Goal: Task Accomplishment & Management: Complete application form

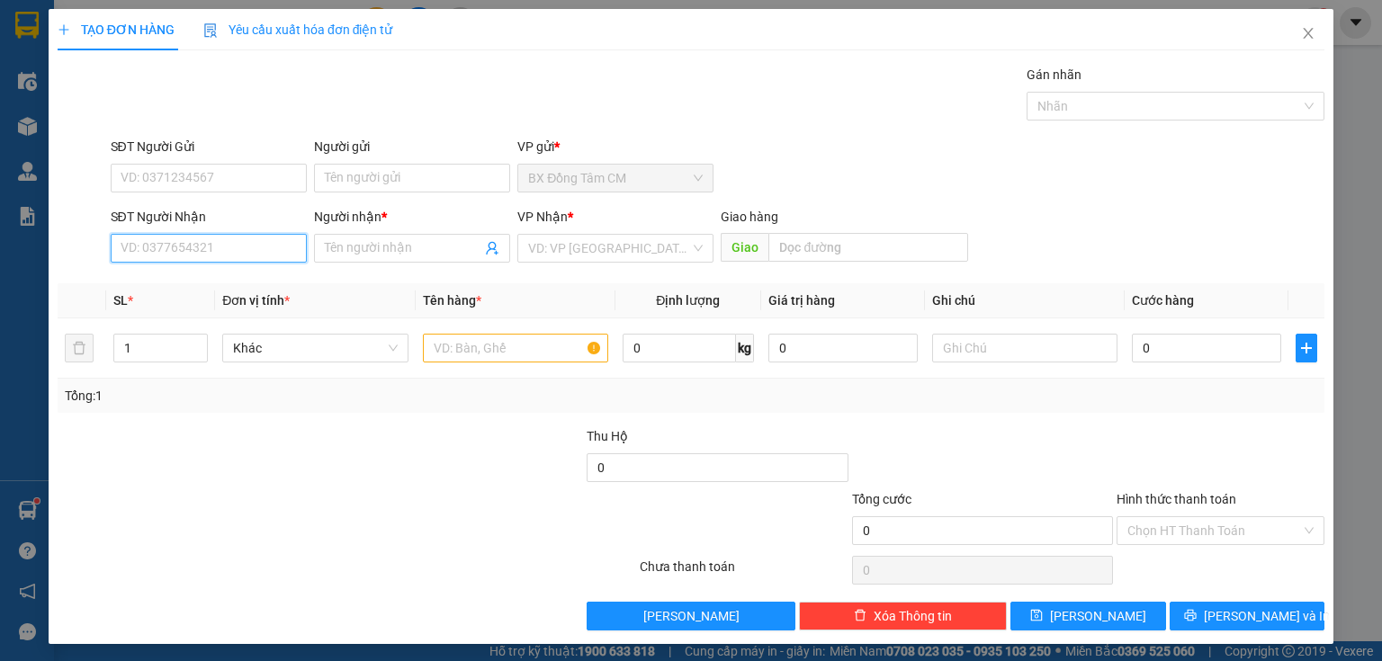
click at [266, 249] on input "SĐT Người Nhận" at bounding box center [209, 248] width 196 height 29
click at [247, 284] on div "0948711884 - NAM GÒ CÔNG" at bounding box center [207, 284] width 173 height 20
type input "0948711884"
type input "NAM GÒ CÔNG"
type input "0948711884"
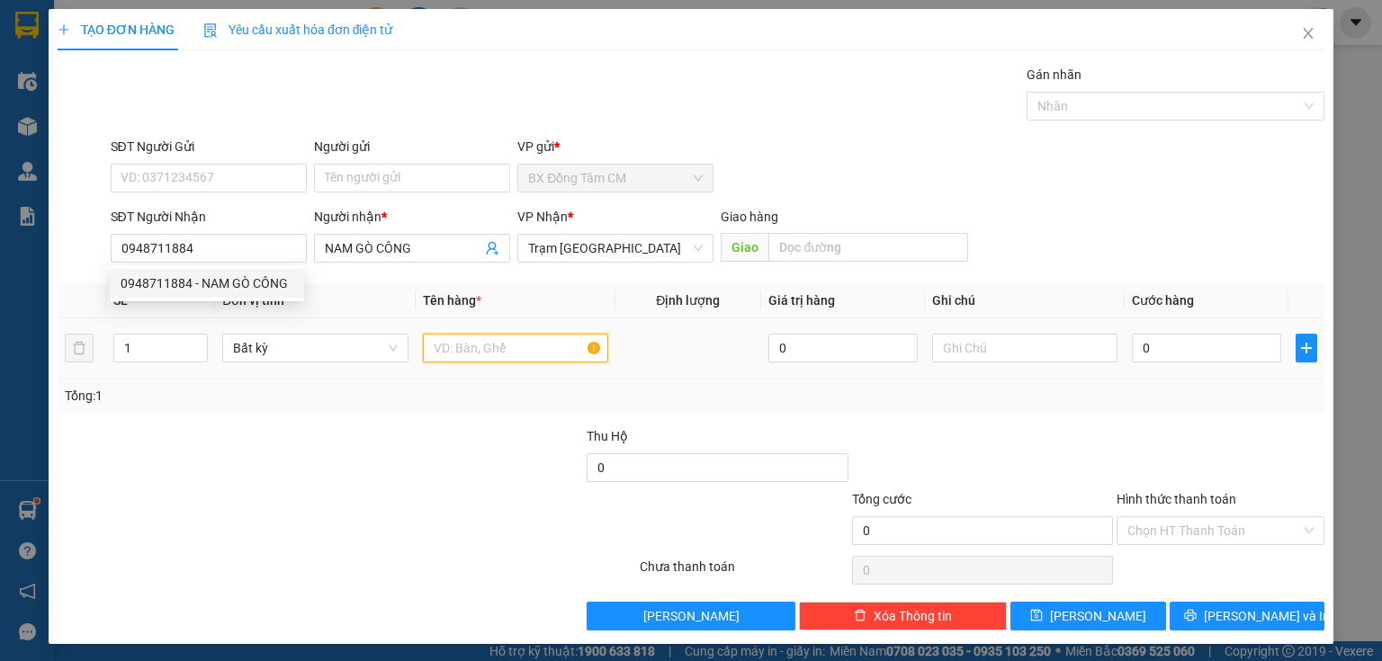
click at [454, 353] on input "text" at bounding box center [515, 348] width 185 height 29
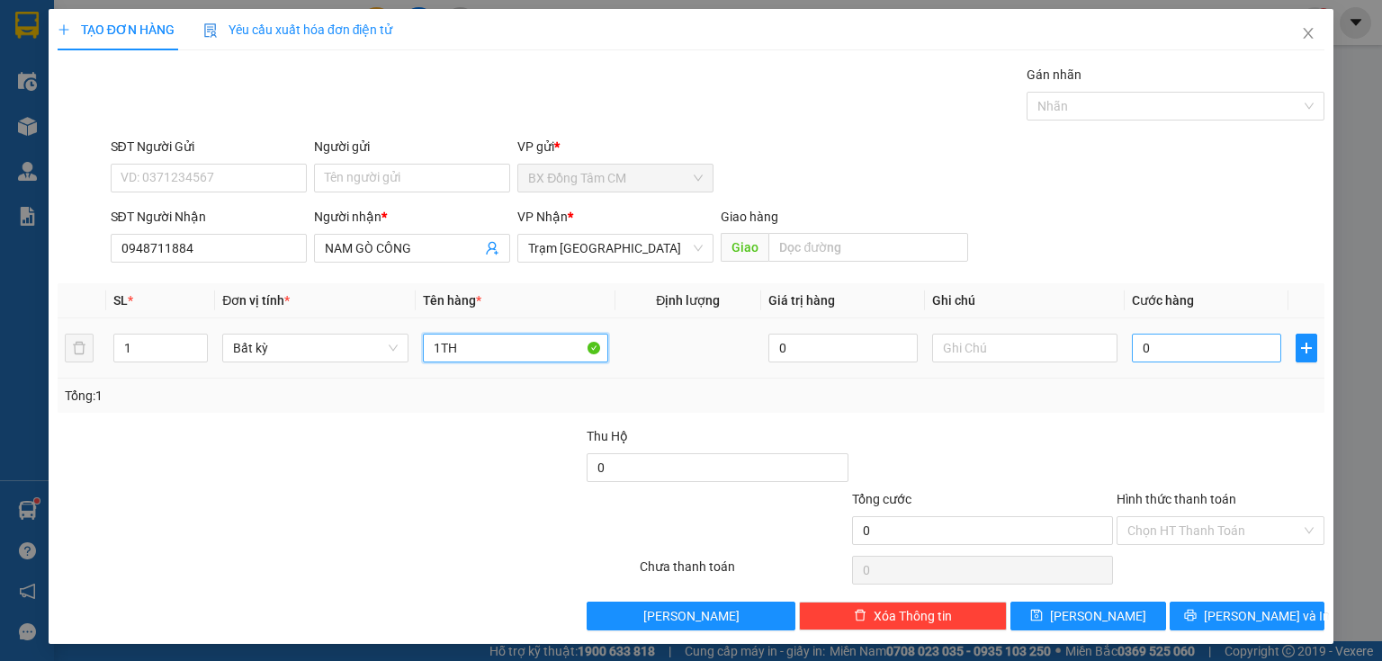
type input "1TH"
click at [1167, 353] on input "0" at bounding box center [1206, 348] width 149 height 29
type input "5"
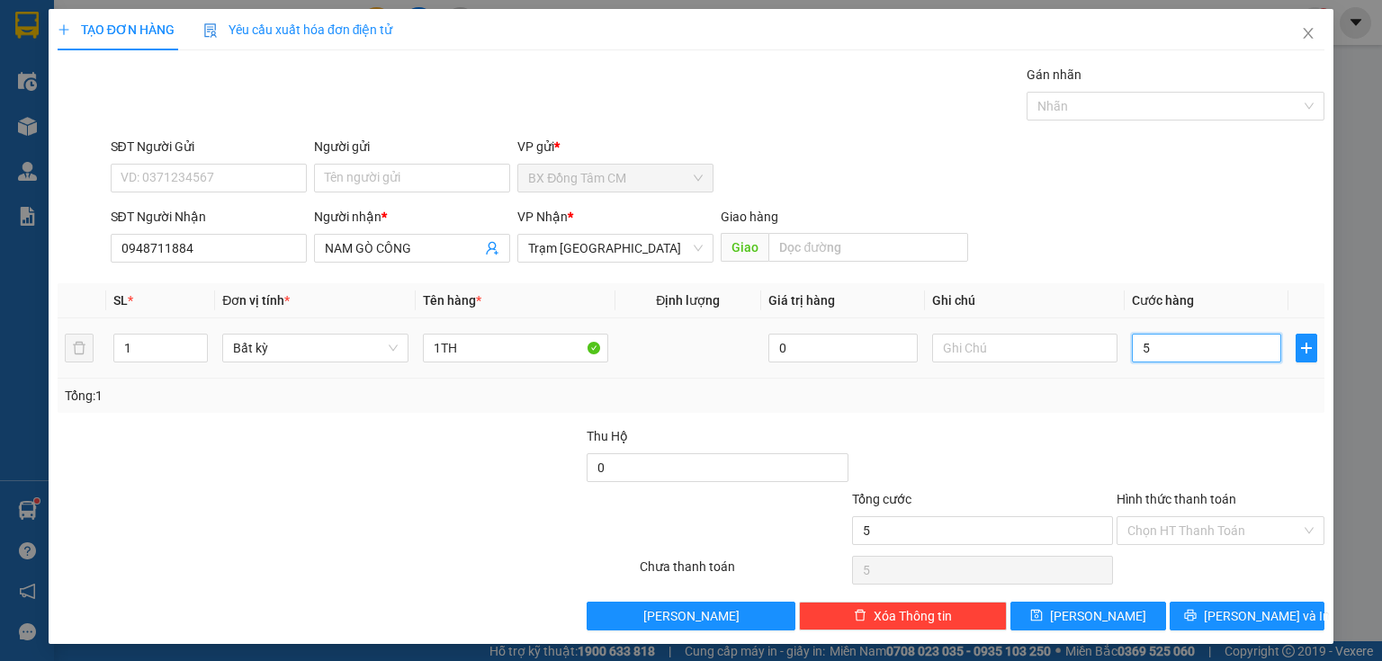
type input "50"
type input "500"
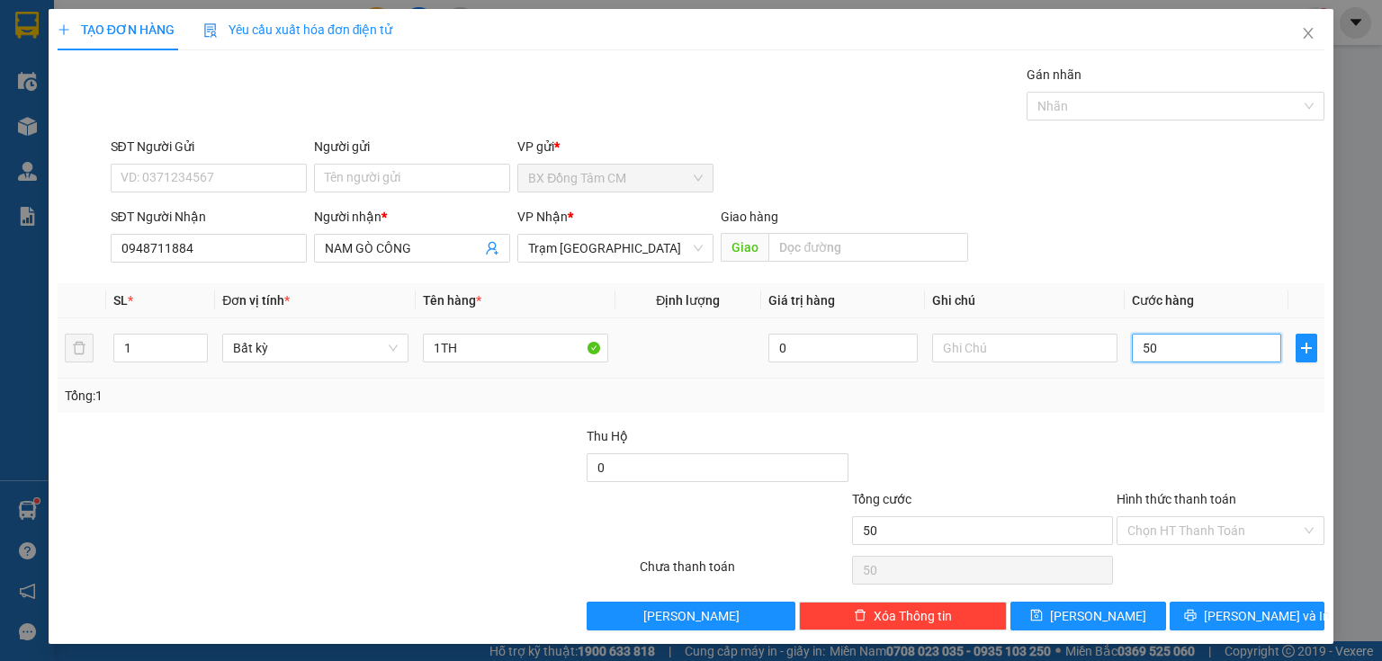
type input "500"
type input "5.000"
type input "50.000"
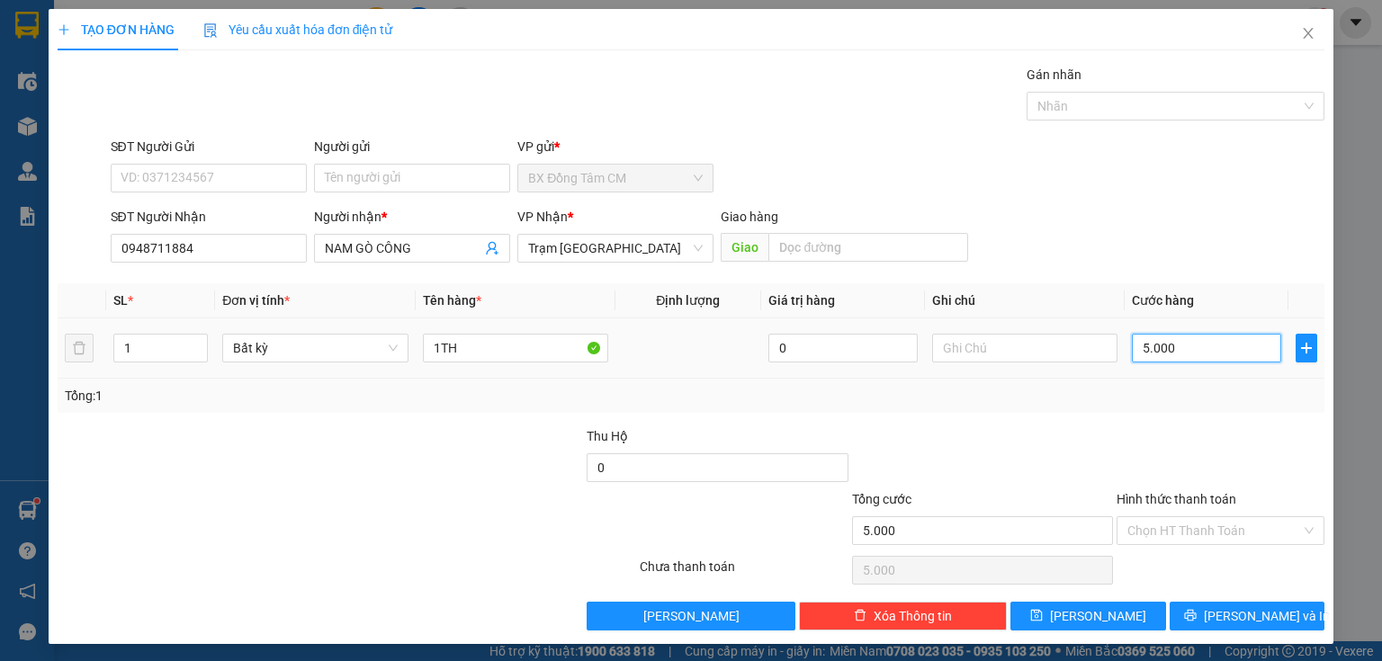
type input "50.000"
click at [1112, 627] on button "[PERSON_NAME]" at bounding box center [1088, 616] width 156 height 29
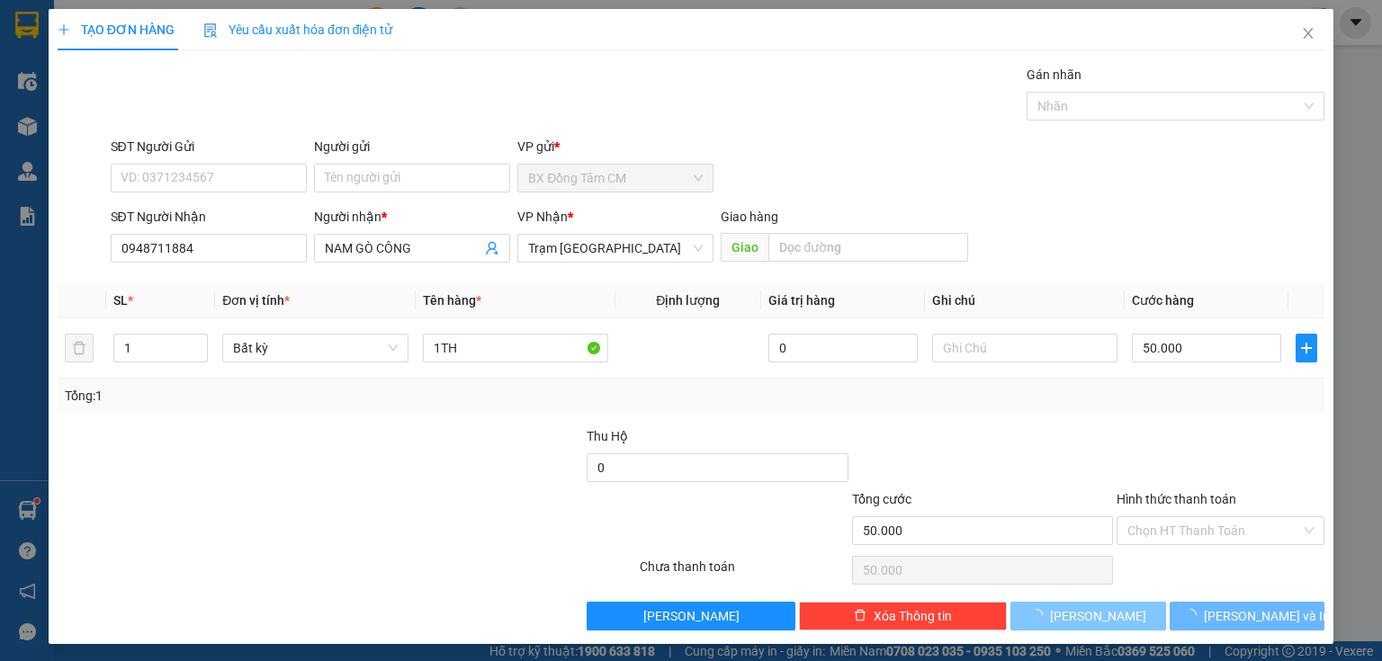
type input "0"
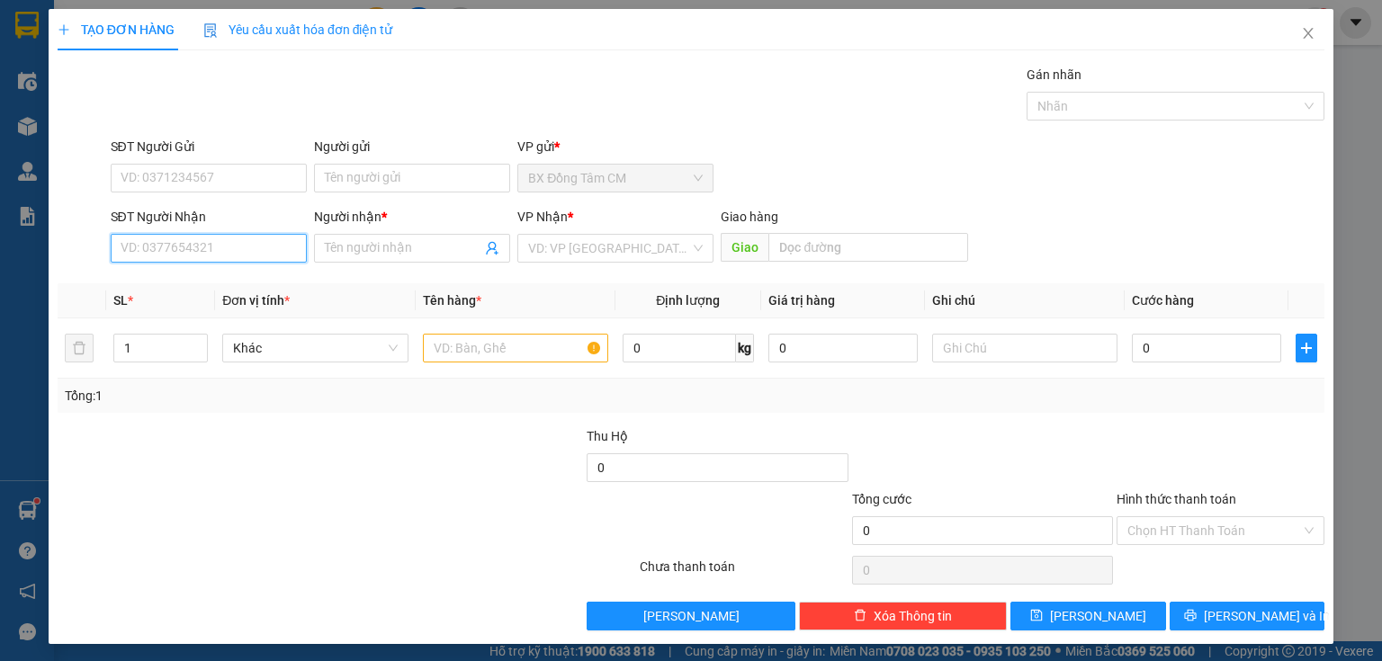
click at [214, 248] on input "SĐT Người Nhận" at bounding box center [209, 248] width 196 height 29
click at [175, 287] on div "0913193411 - CHỊ LIÊN.BẾN XE ĐỒNG TÂM" at bounding box center [243, 284] width 244 height 20
type input "0913193411"
type input "CHỊ LIÊN.BẾN XE ĐỒNG TÂM"
type input "0913193411"
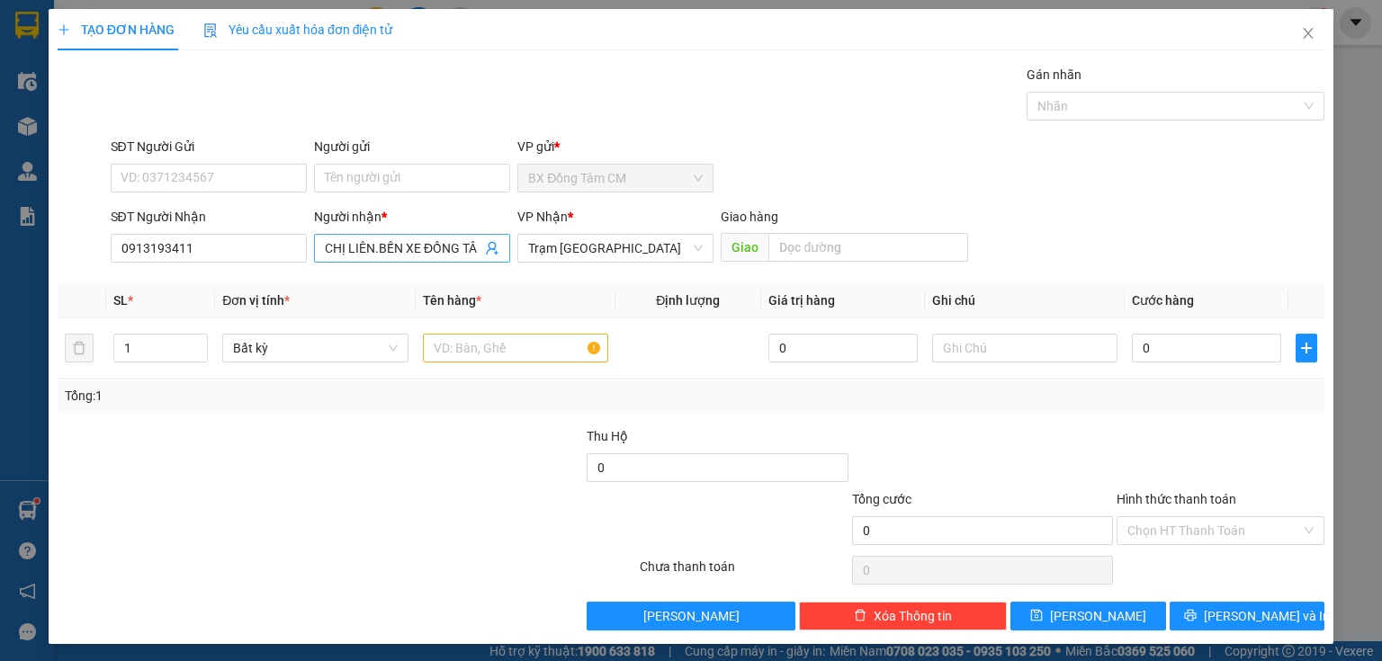
click at [466, 247] on input "CHỊ LIÊN.BẾN XE ĐỒNG TÂM" at bounding box center [403, 248] width 157 height 20
type input "C"
drag, startPoint x: 274, startPoint y: 251, endPoint x: 79, endPoint y: 251, distance: 195.2
click at [79, 251] on div "SĐT Người Nhận 0913193411 Người nhận * VP Nhận * Trạm [GEOGRAPHIC_DATA] Giao hà…" at bounding box center [691, 238] width 1270 height 63
type input "0835979369"
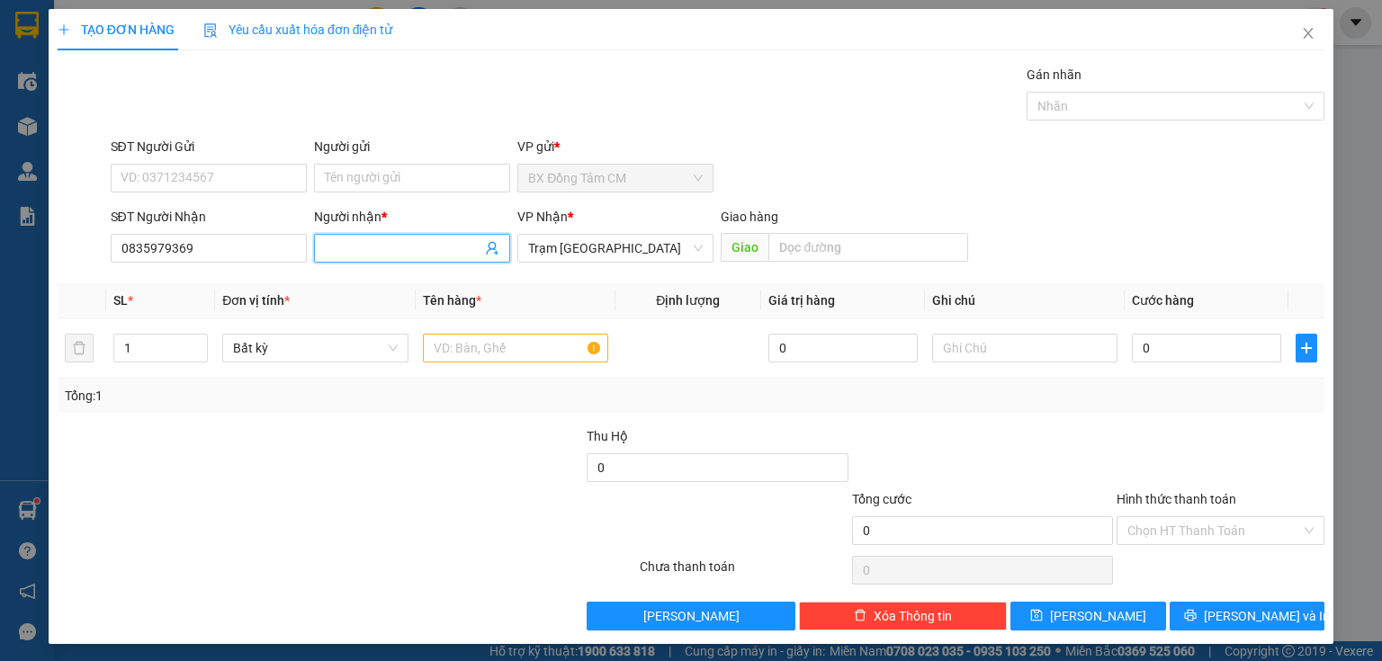
click at [372, 252] on input "Người nhận *" at bounding box center [403, 248] width 157 height 20
click at [572, 243] on span "Trạm [GEOGRAPHIC_DATA]" at bounding box center [615, 248] width 175 height 27
type input "K TEN"
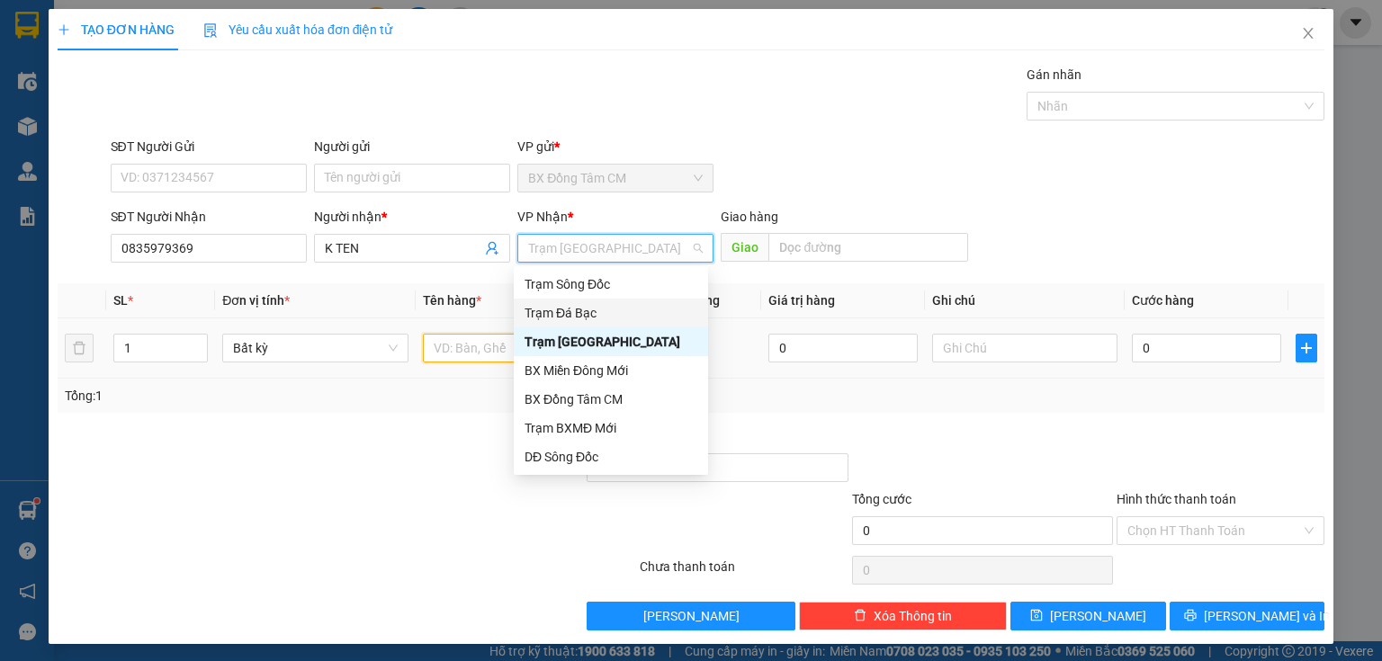
click at [439, 350] on input "text" at bounding box center [515, 348] width 185 height 29
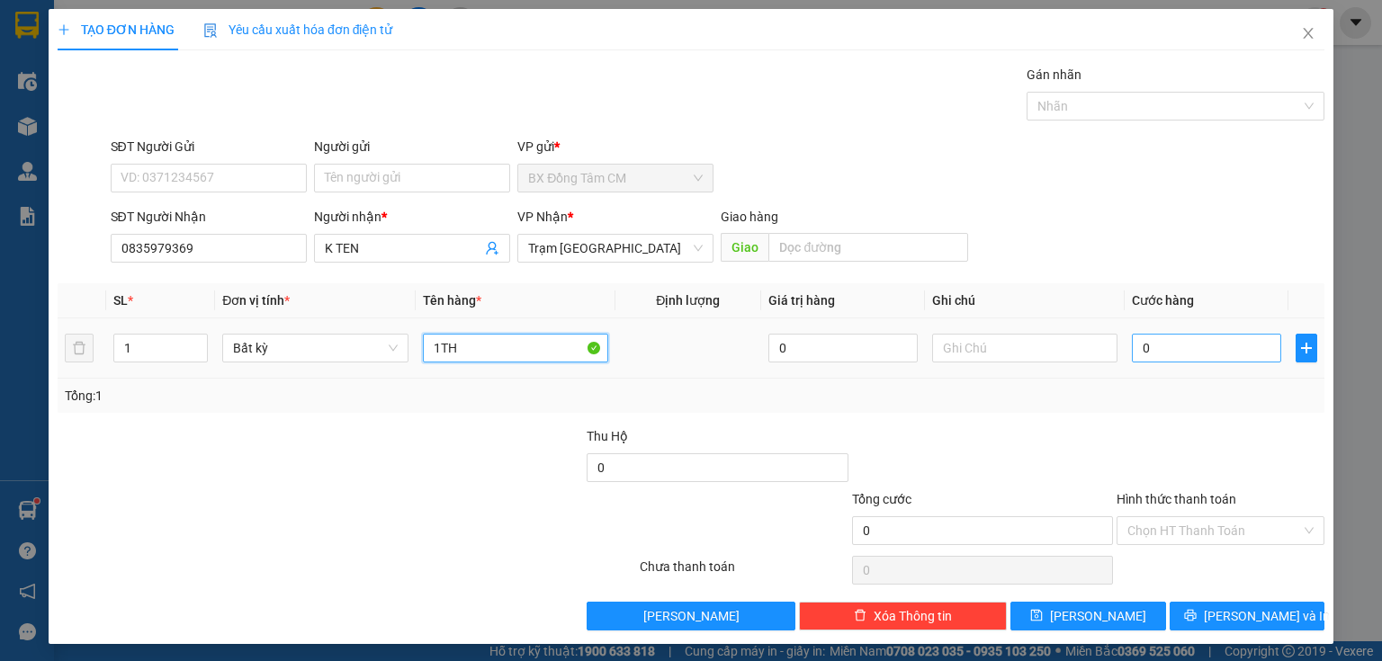
type input "1TH"
click at [1136, 349] on input "0" at bounding box center [1206, 348] width 149 height 29
type input "4"
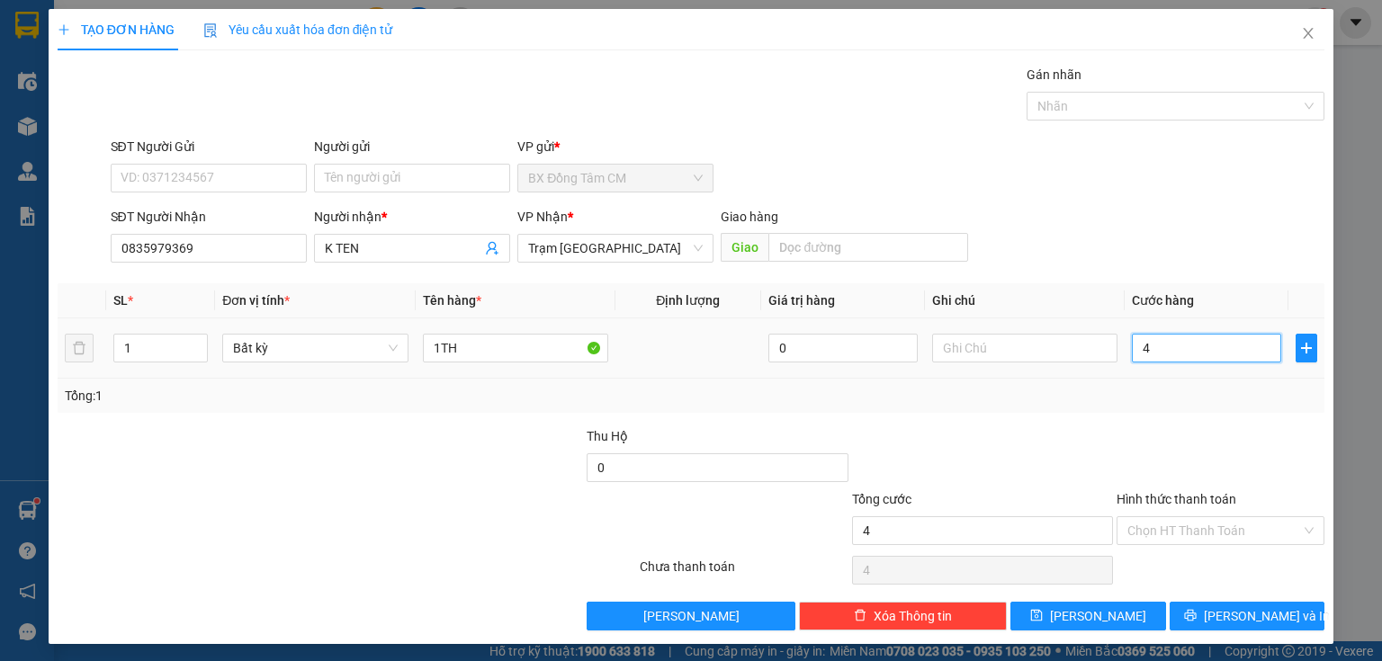
type input "40"
type input "400"
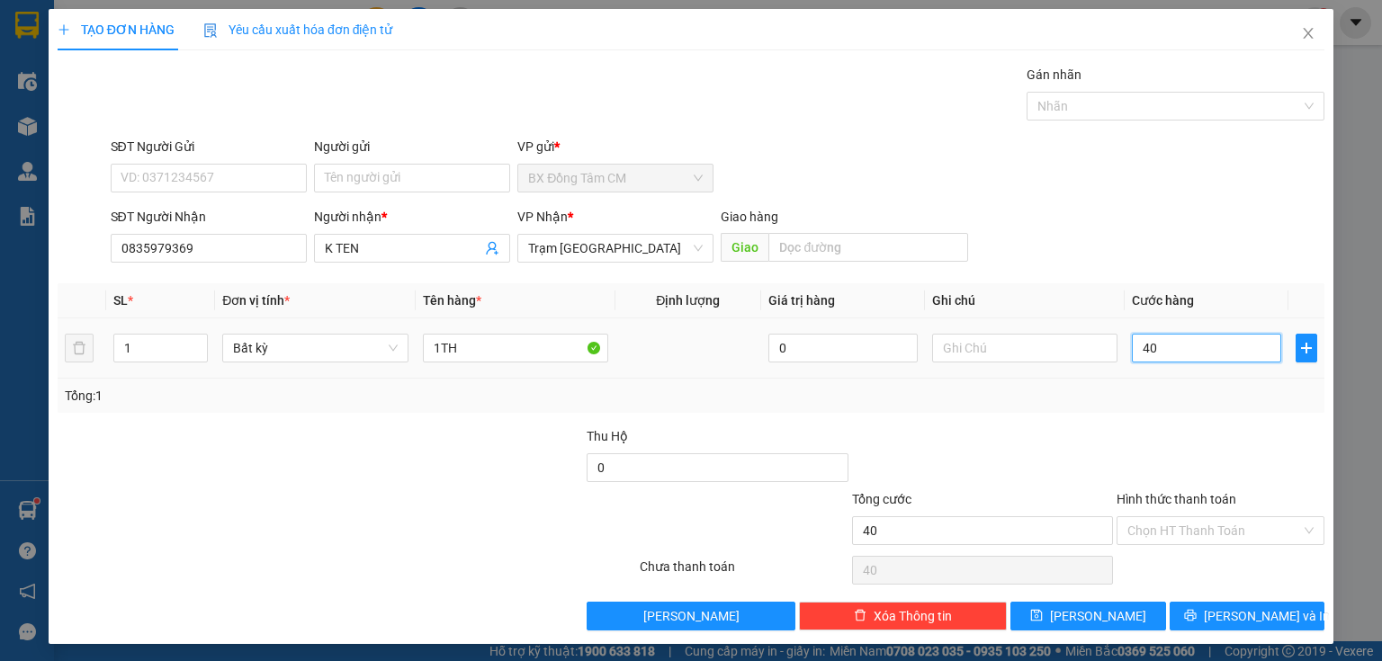
type input "400"
type input "4.000"
type input "40.000"
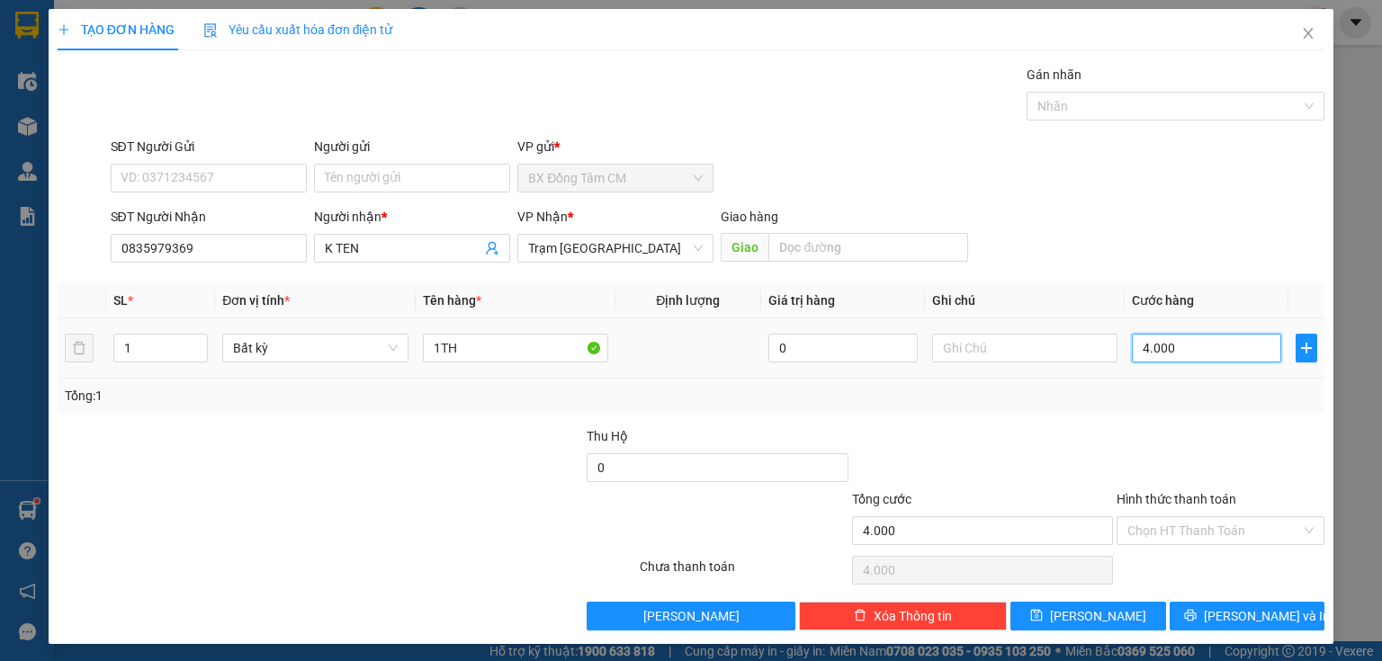
type input "40.000"
click at [1162, 530] on input "Hình thức thanh toán" at bounding box center [1214, 530] width 174 height 27
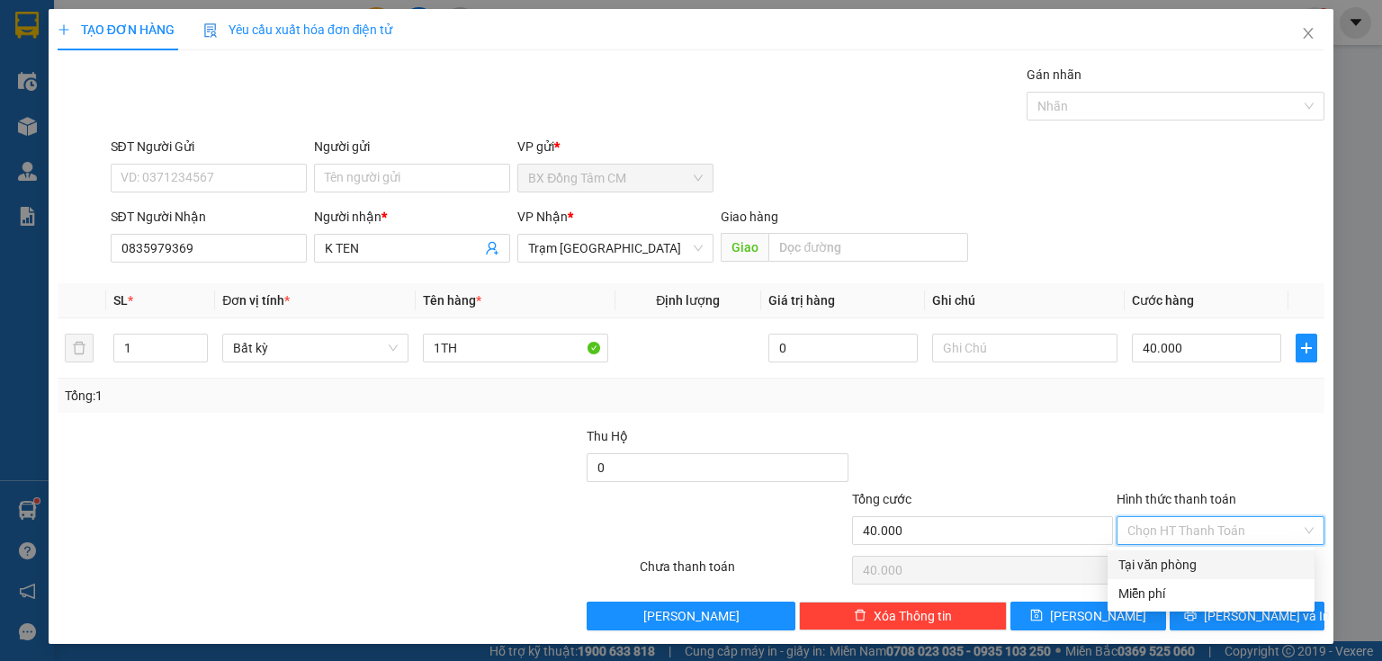
click at [1182, 572] on div "Tại văn phòng" at bounding box center [1210, 565] width 185 height 20
type input "0"
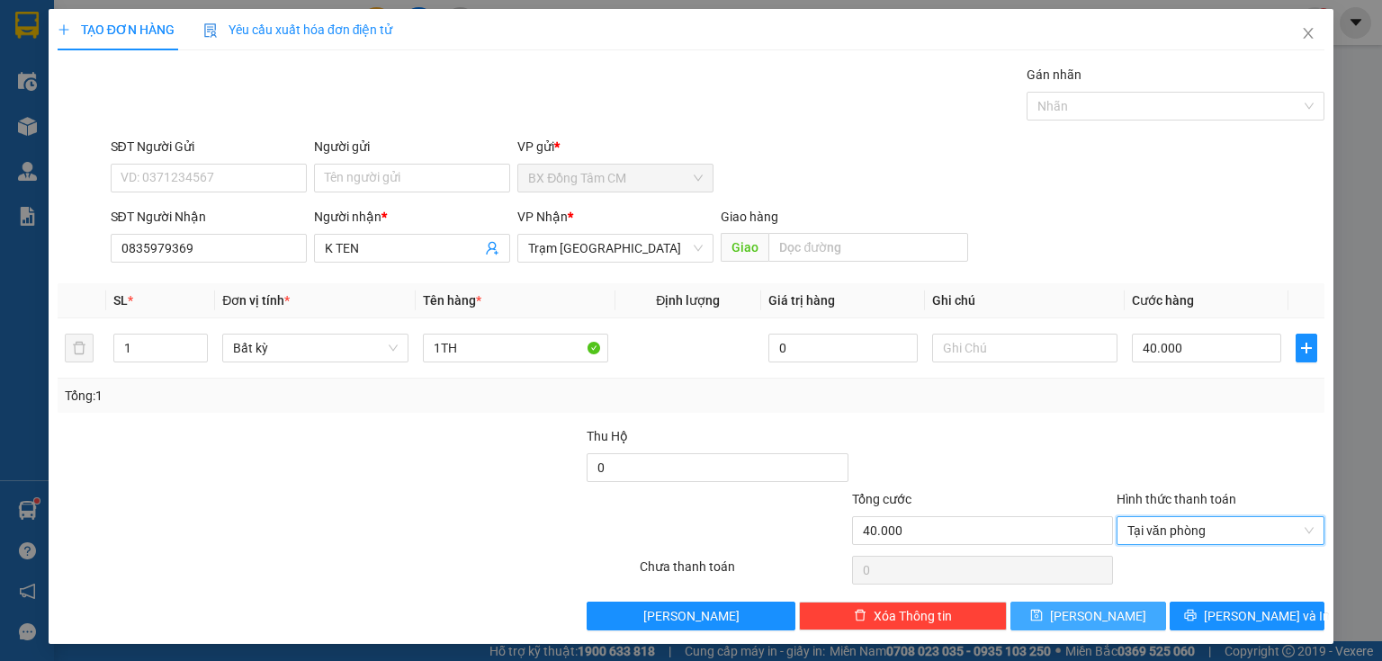
click at [1131, 608] on button "[PERSON_NAME]" at bounding box center [1088, 616] width 156 height 29
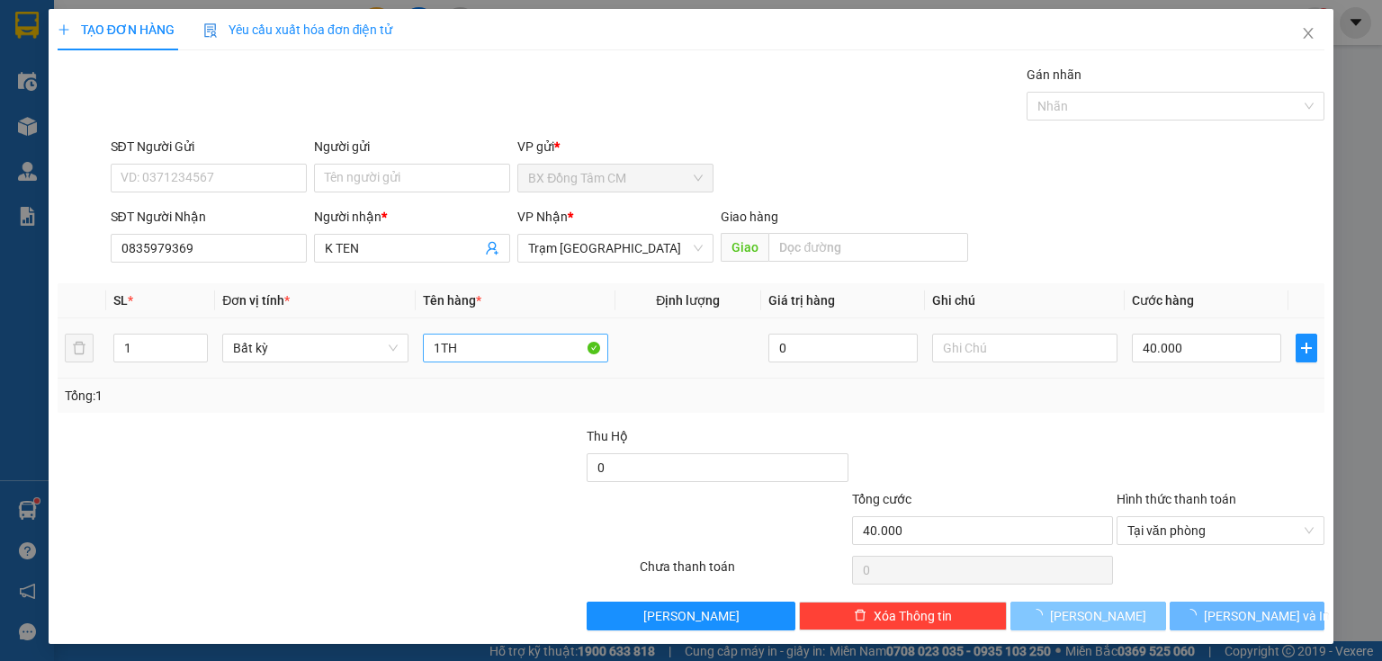
type input "0"
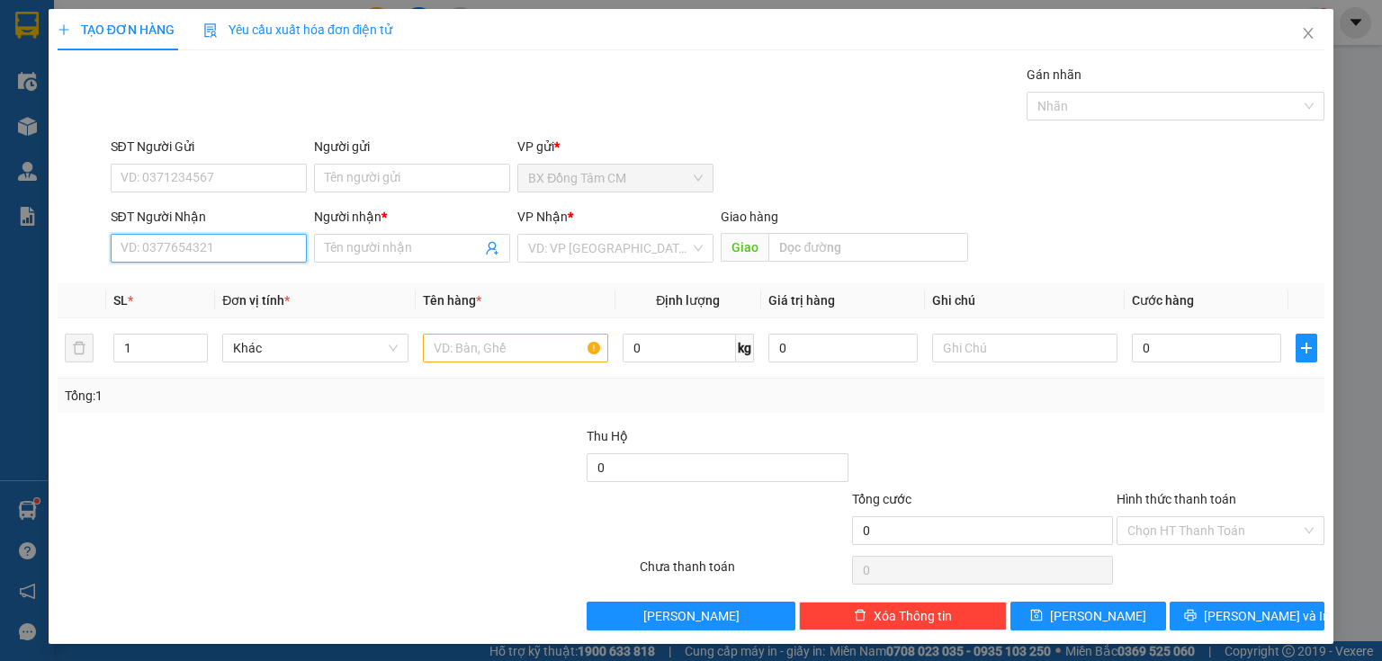
click at [128, 247] on input "SĐT Người Nhận" at bounding box center [209, 248] width 196 height 29
click at [173, 284] on div "0916058454 - K TEN" at bounding box center [207, 284] width 173 height 20
type input "0916058454"
type input "K TEN"
type input "CAU BINH THUẠN"
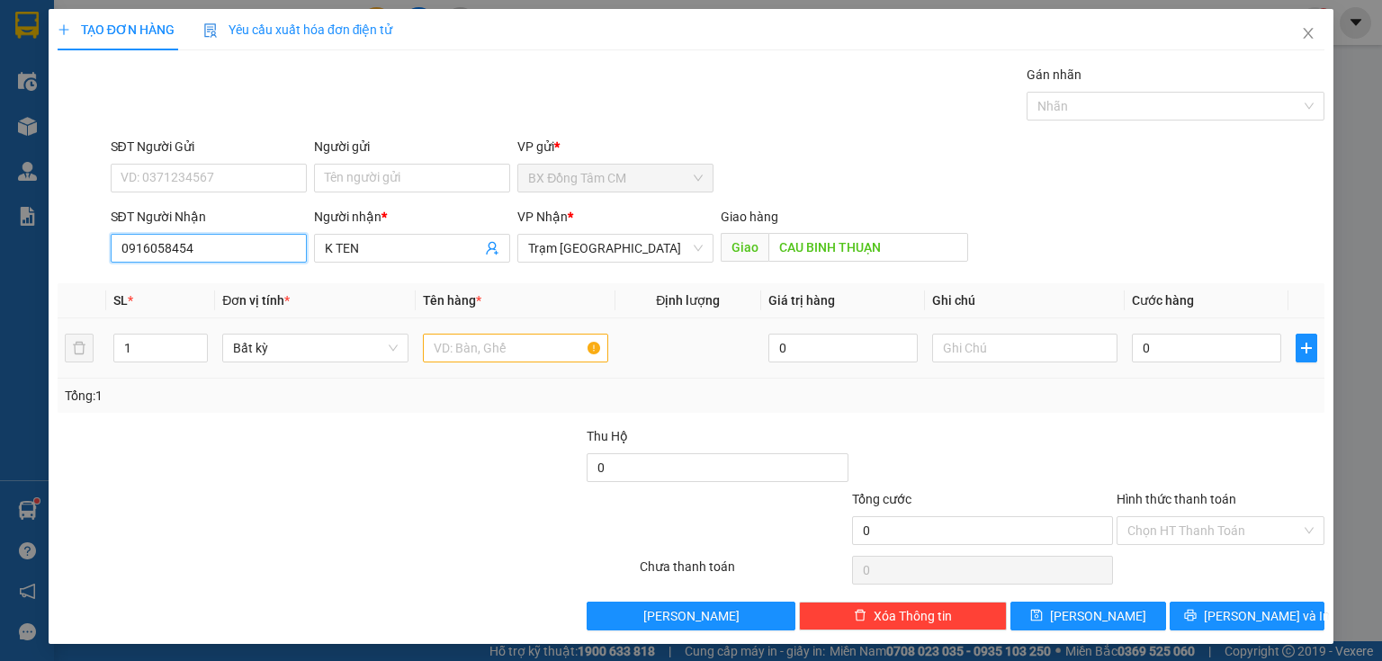
type input "0916058454"
click at [444, 360] on input "text" at bounding box center [515, 348] width 185 height 29
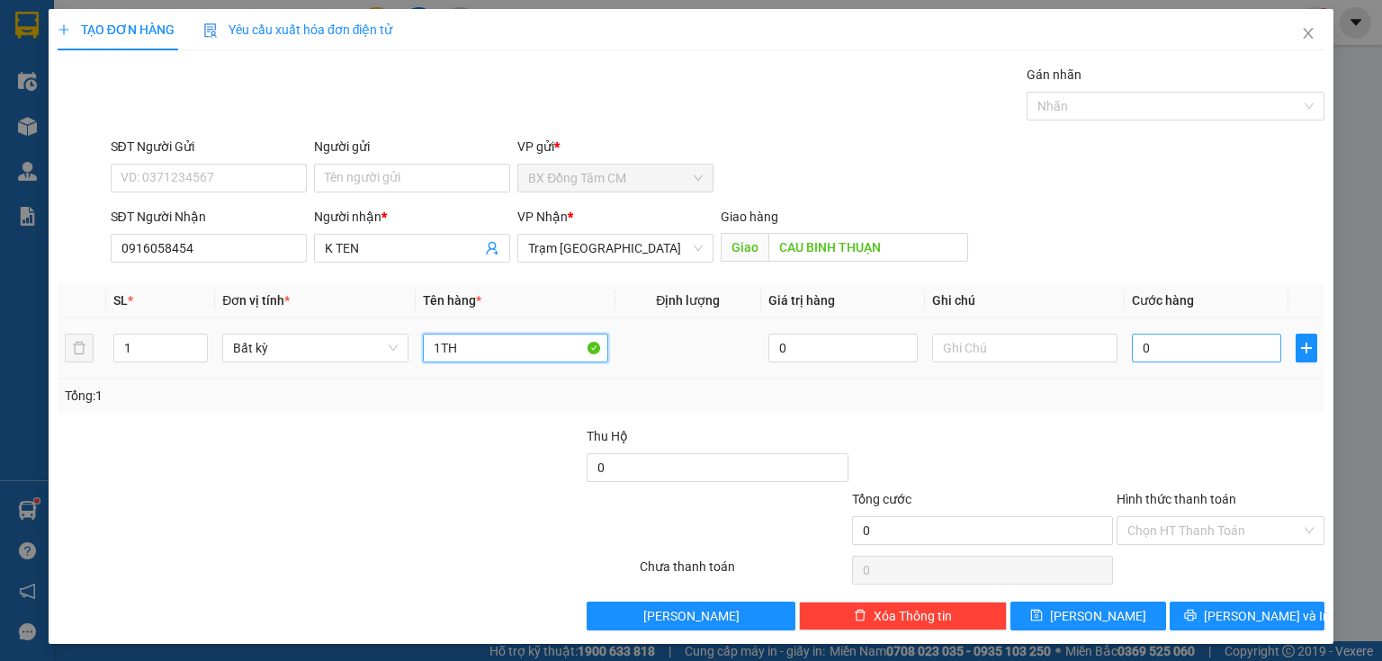
type input "1TH"
click at [1207, 338] on input "0" at bounding box center [1206, 348] width 149 height 29
type input "7"
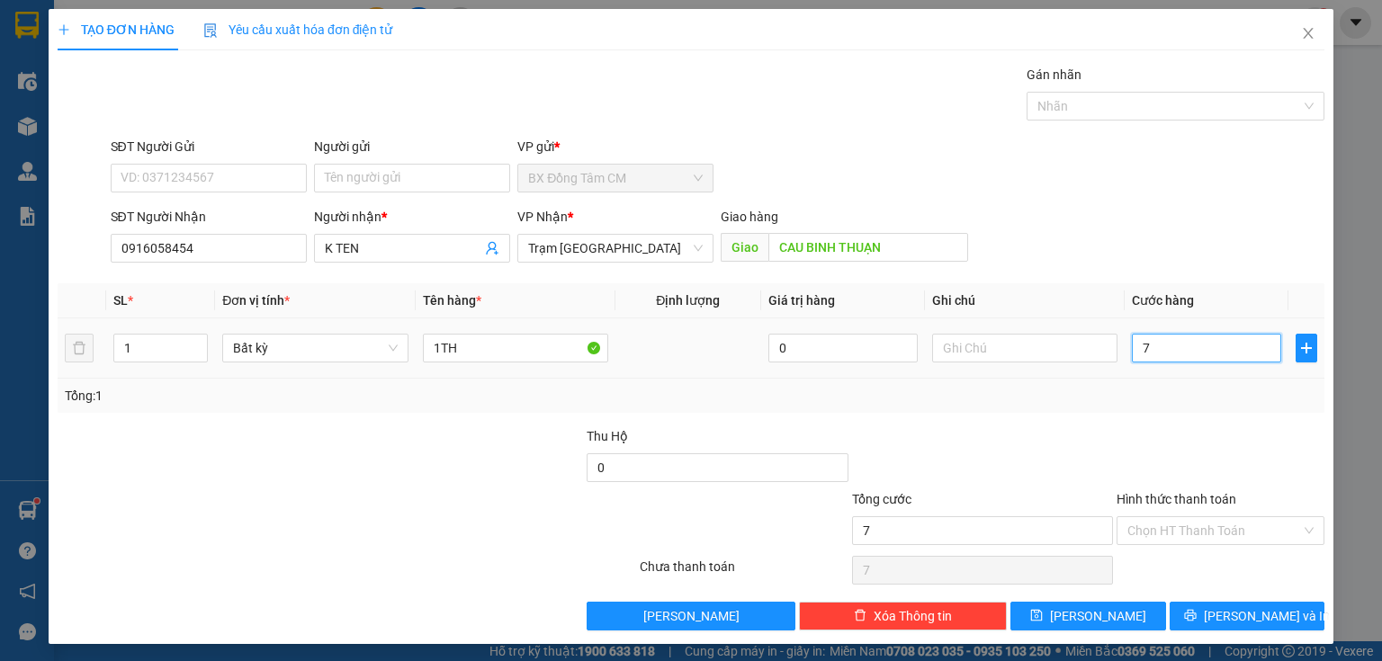
type input "70"
type input "700"
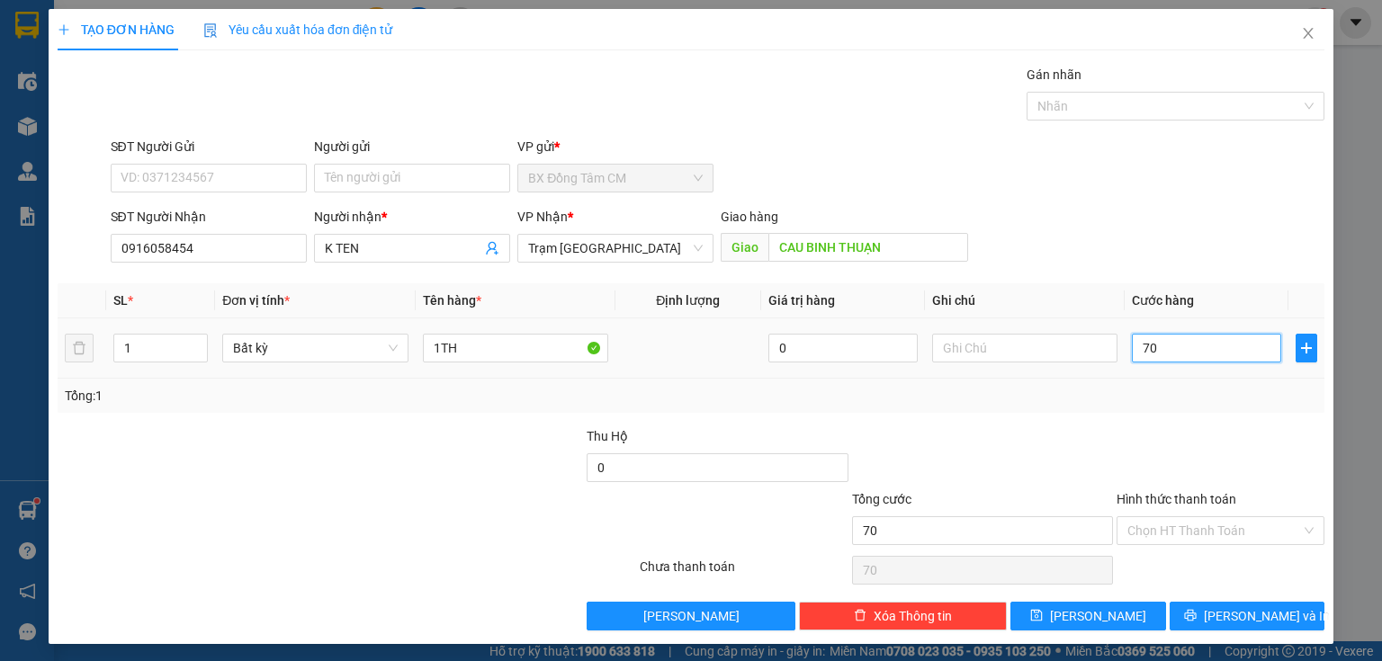
type input "700"
type input "7.000"
type input "70.000"
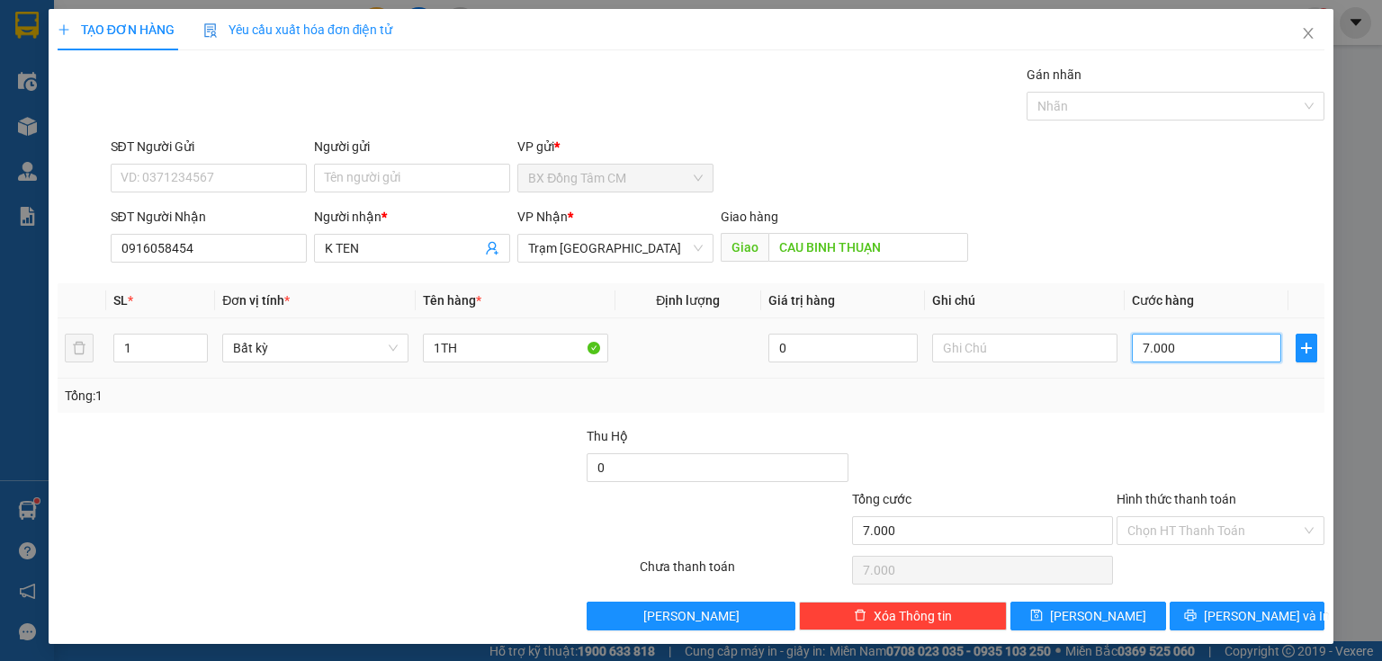
type input "70.000"
click at [1183, 529] on input "Hình thức thanh toán" at bounding box center [1214, 530] width 174 height 27
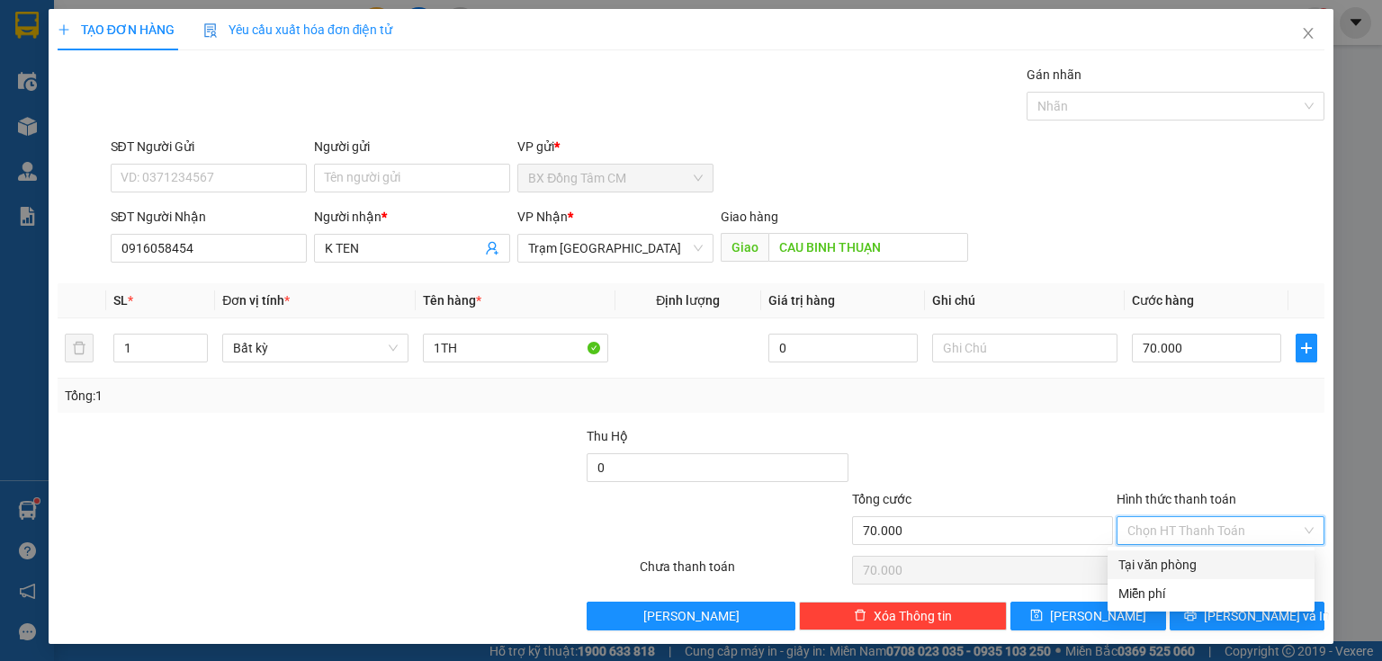
drag, startPoint x: 1174, startPoint y: 564, endPoint x: 1166, endPoint y: 579, distance: 17.3
click at [1173, 565] on div "Tại văn phòng" at bounding box center [1210, 565] width 185 height 20
type input "0"
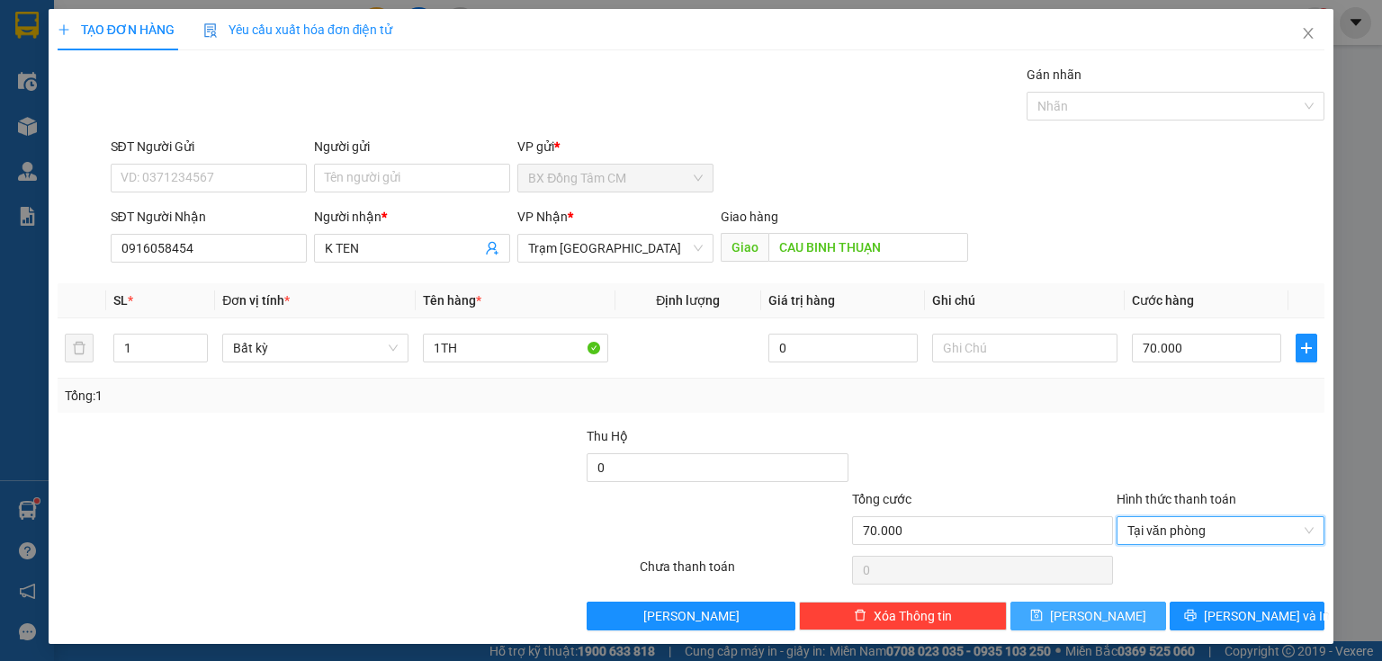
click at [1112, 614] on button "[PERSON_NAME]" at bounding box center [1088, 616] width 156 height 29
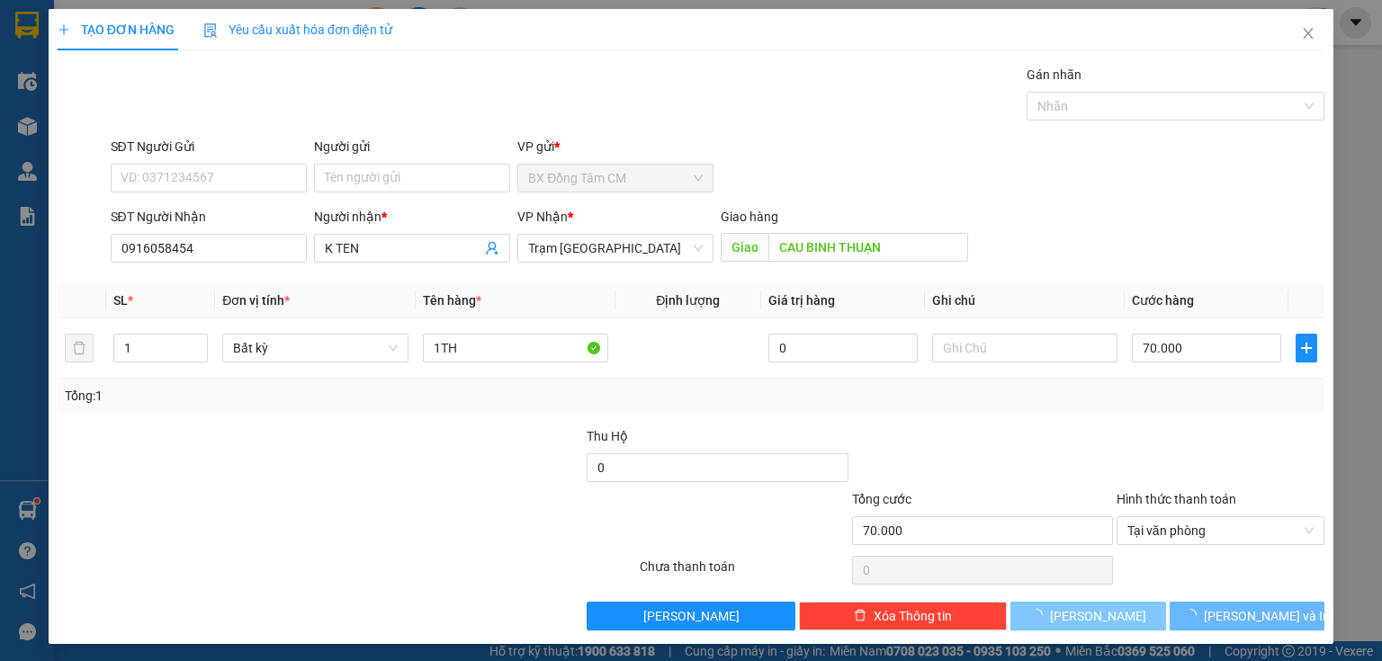
type input "0"
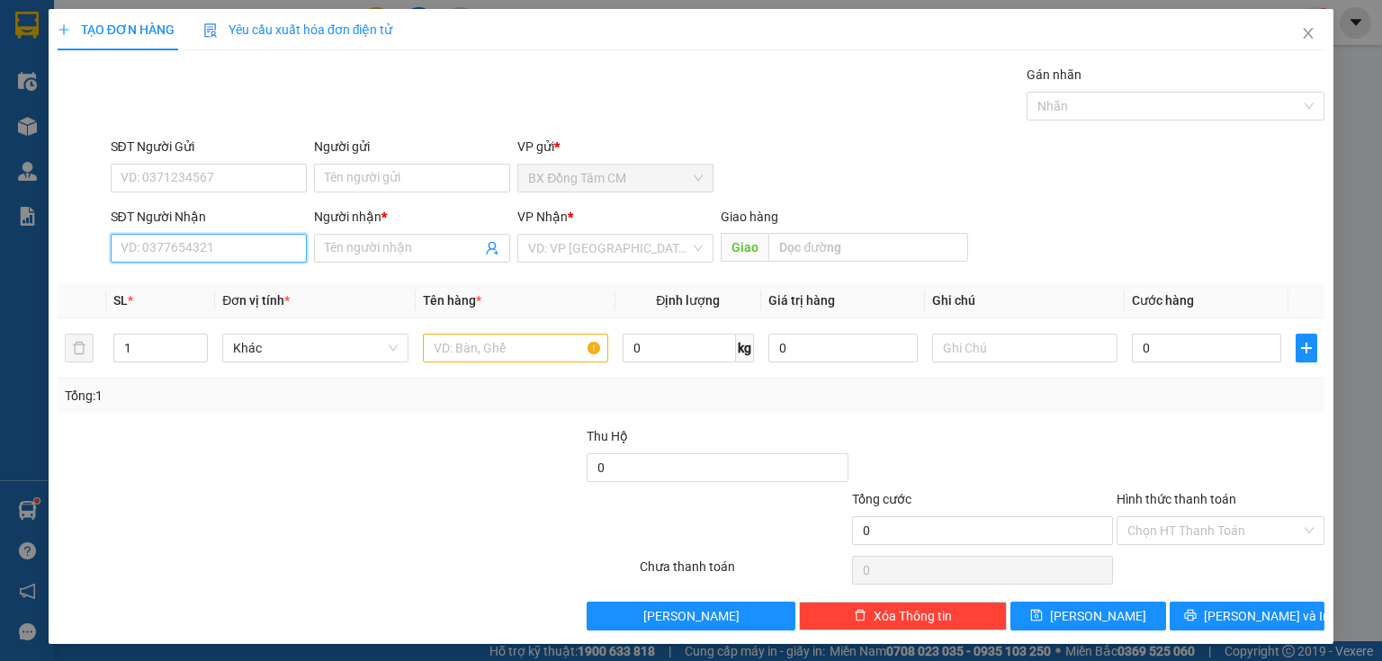
click at [147, 254] on input "SĐT Người Nhận" at bounding box center [209, 248] width 196 height 29
click at [234, 289] on div "0915585960 - [PERSON_NAME]" at bounding box center [209, 284] width 177 height 20
type input "0915585960"
type input "[PERSON_NAME]"
type input "0915585960"
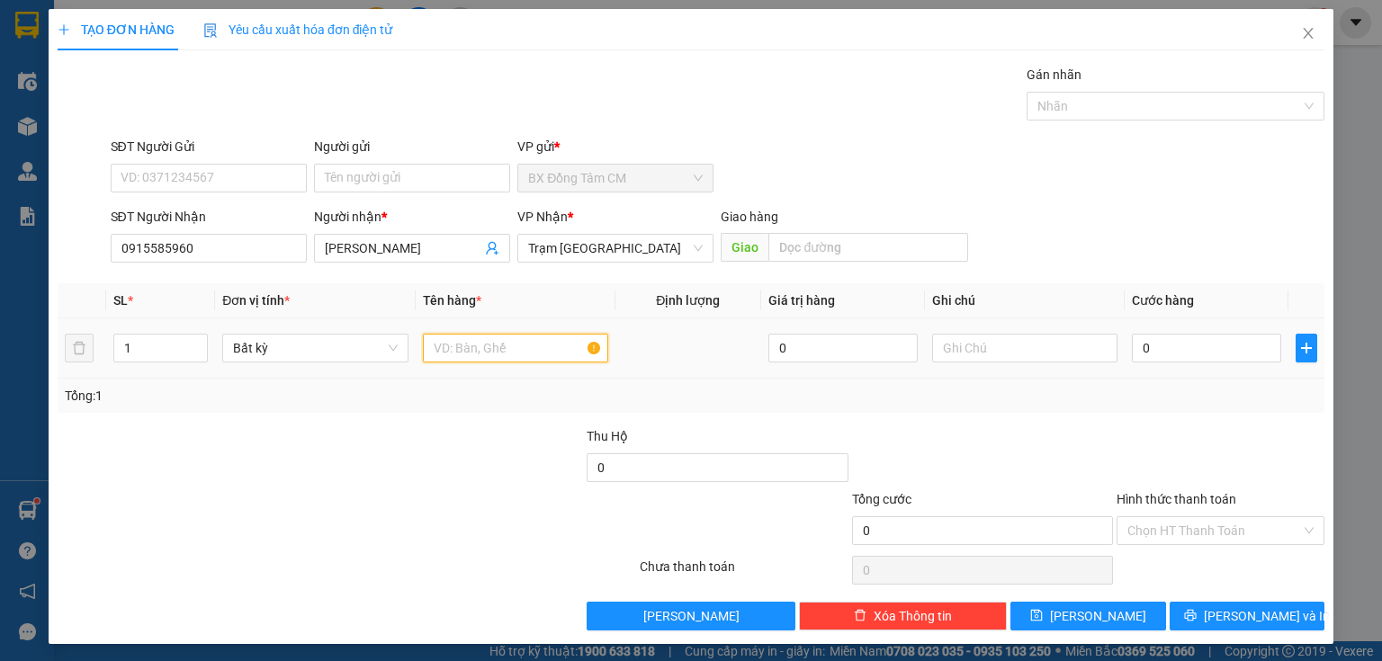
click at [436, 349] on input "text" at bounding box center [515, 348] width 185 height 29
type input "1TH"
click at [1148, 352] on input "0" at bounding box center [1206, 348] width 149 height 29
type input "1"
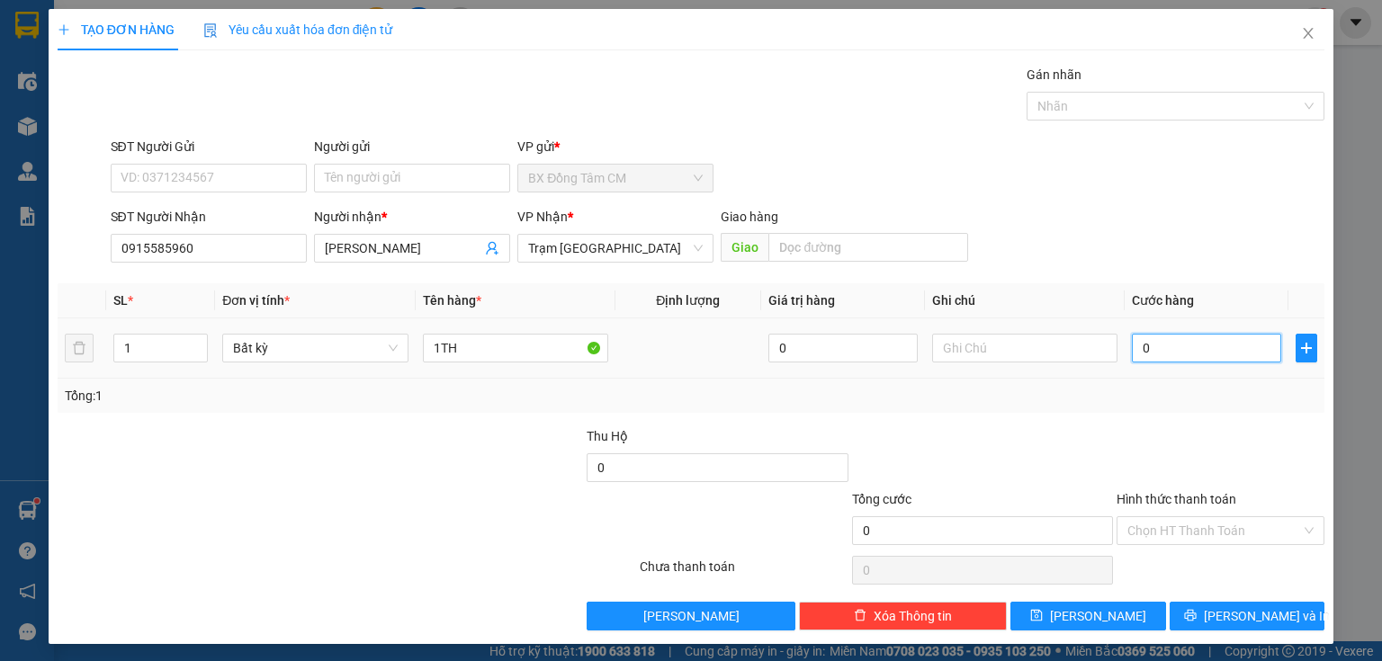
type input "1"
type input "15"
type input "150"
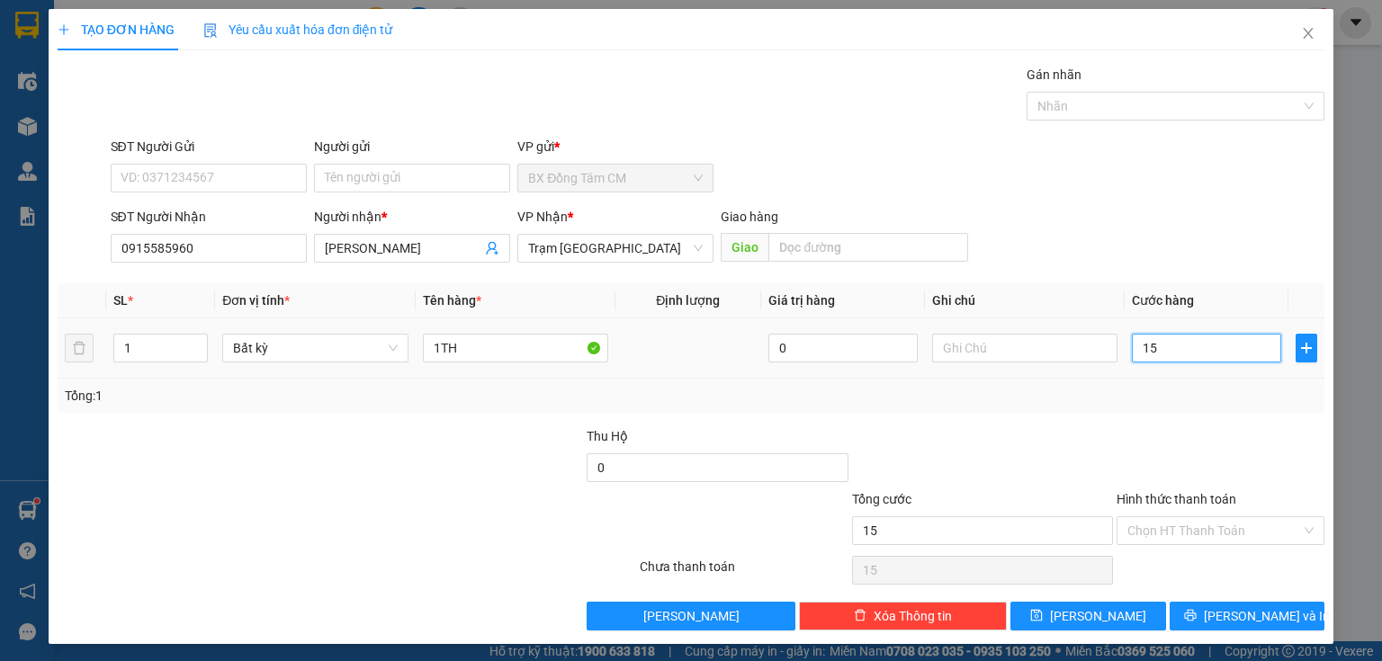
type input "150"
type input "1.500"
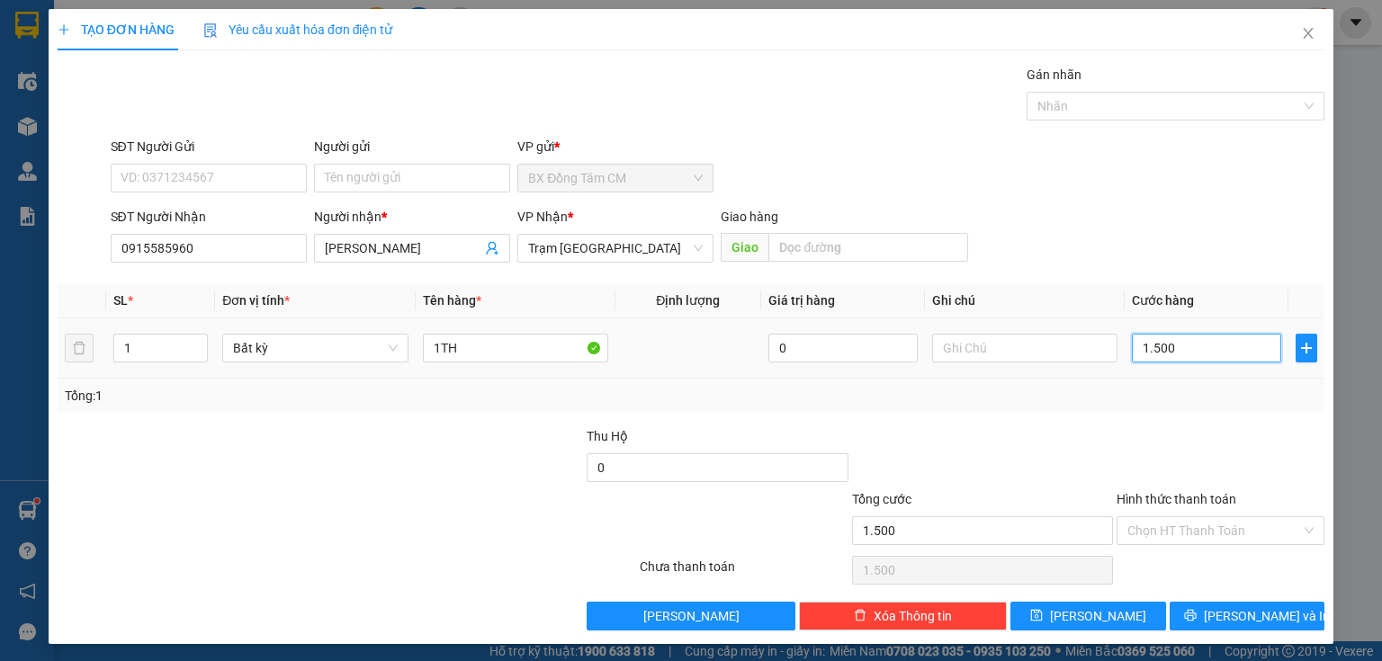
type input "15.000"
type input "150.000"
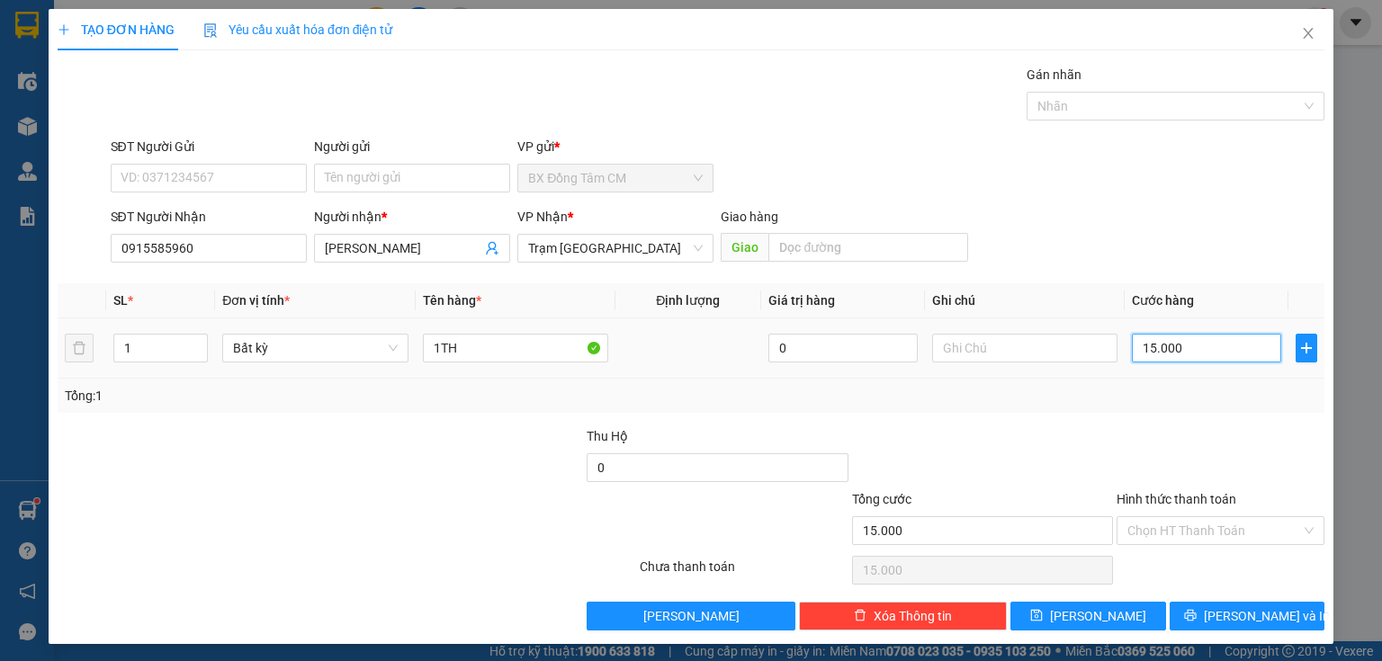
type input "150.000"
click at [1098, 614] on span "[PERSON_NAME]" at bounding box center [1098, 616] width 96 height 20
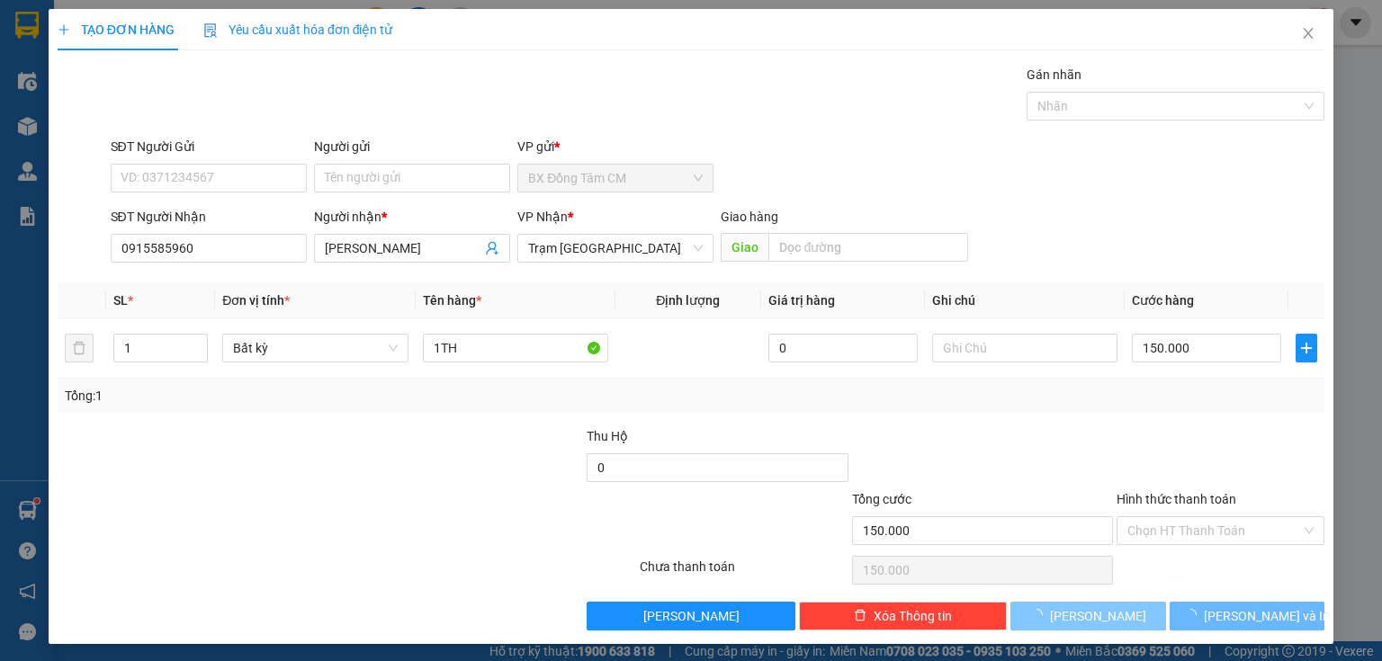
type input "0"
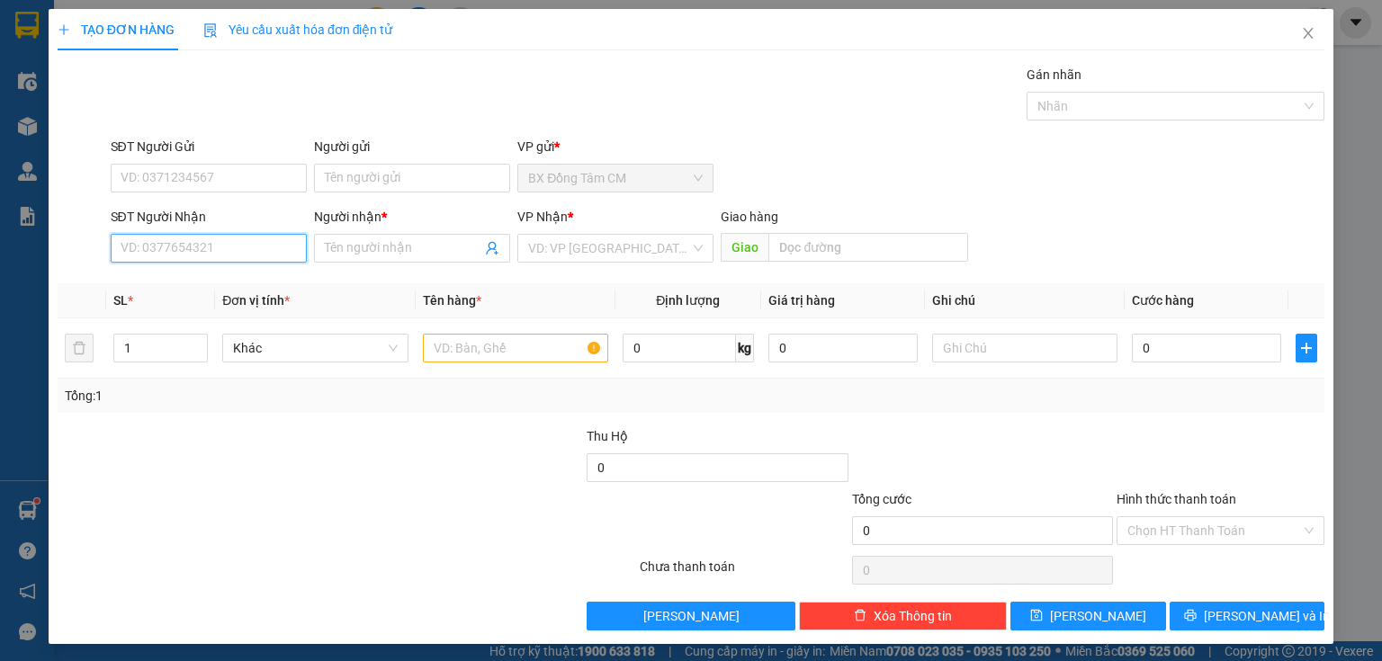
click at [158, 255] on input "SĐT Người Nhận" at bounding box center [209, 248] width 196 height 29
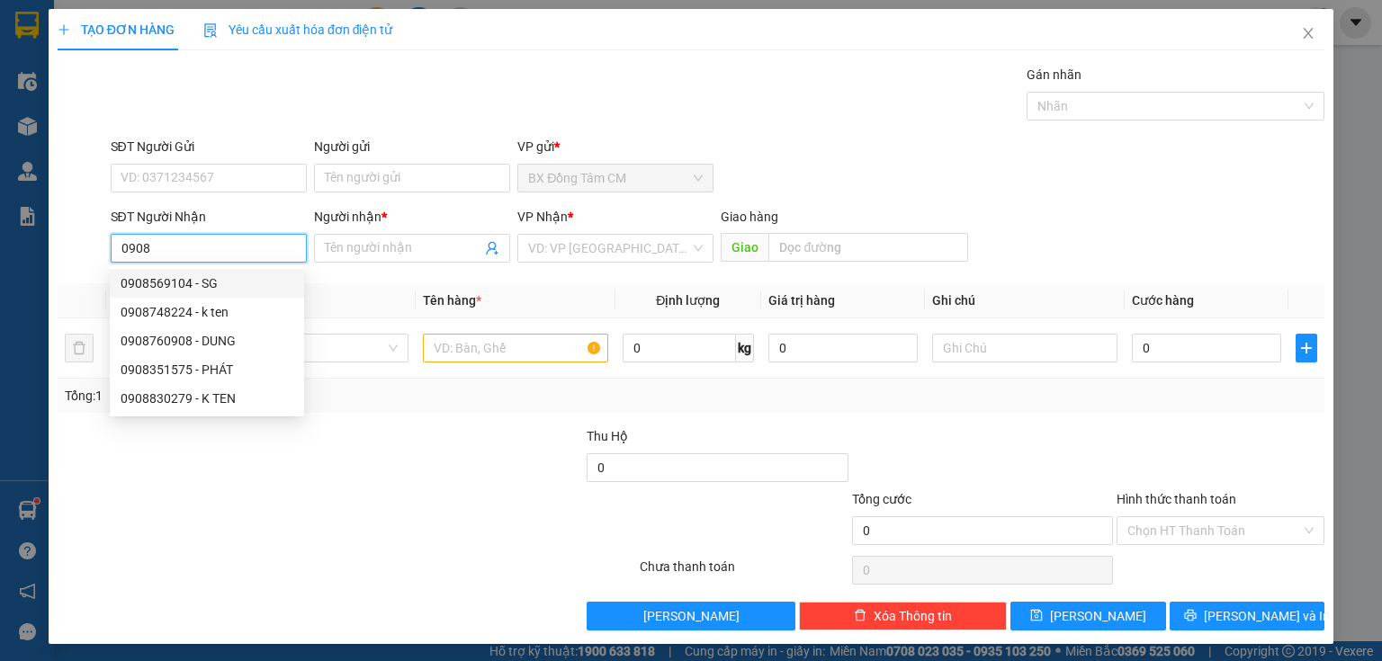
click at [220, 291] on div "0908569104 - SG" at bounding box center [207, 284] width 173 height 20
type input "0908569104"
type input "SG"
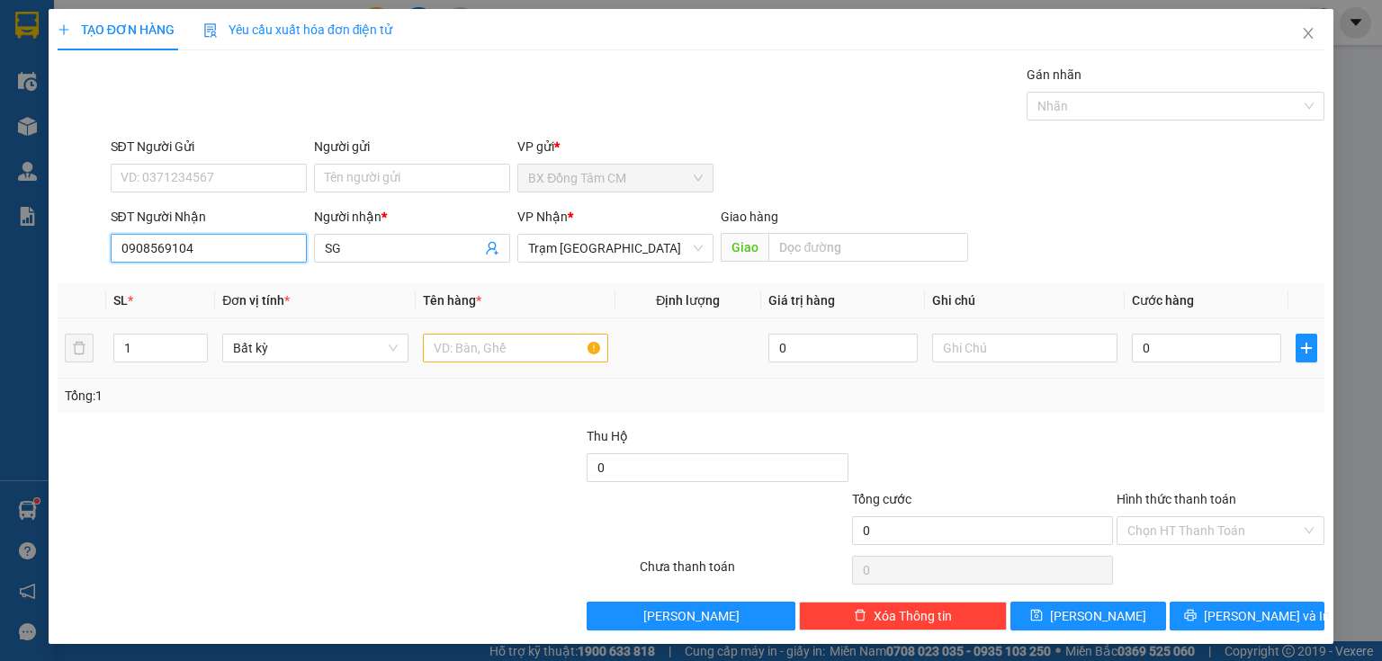
type input "0908569104"
click at [450, 354] on input "text" at bounding box center [515, 348] width 185 height 29
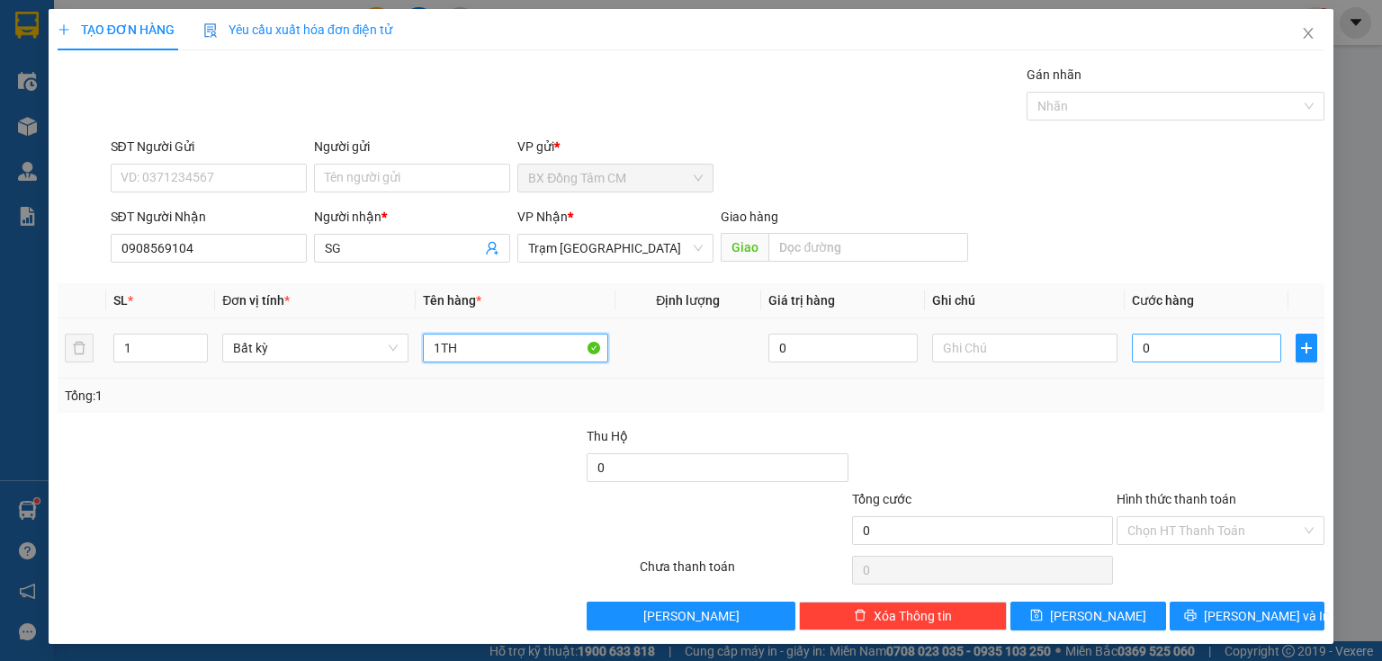
type input "1TH"
click at [1141, 346] on input "0" at bounding box center [1206, 348] width 149 height 29
type input "5"
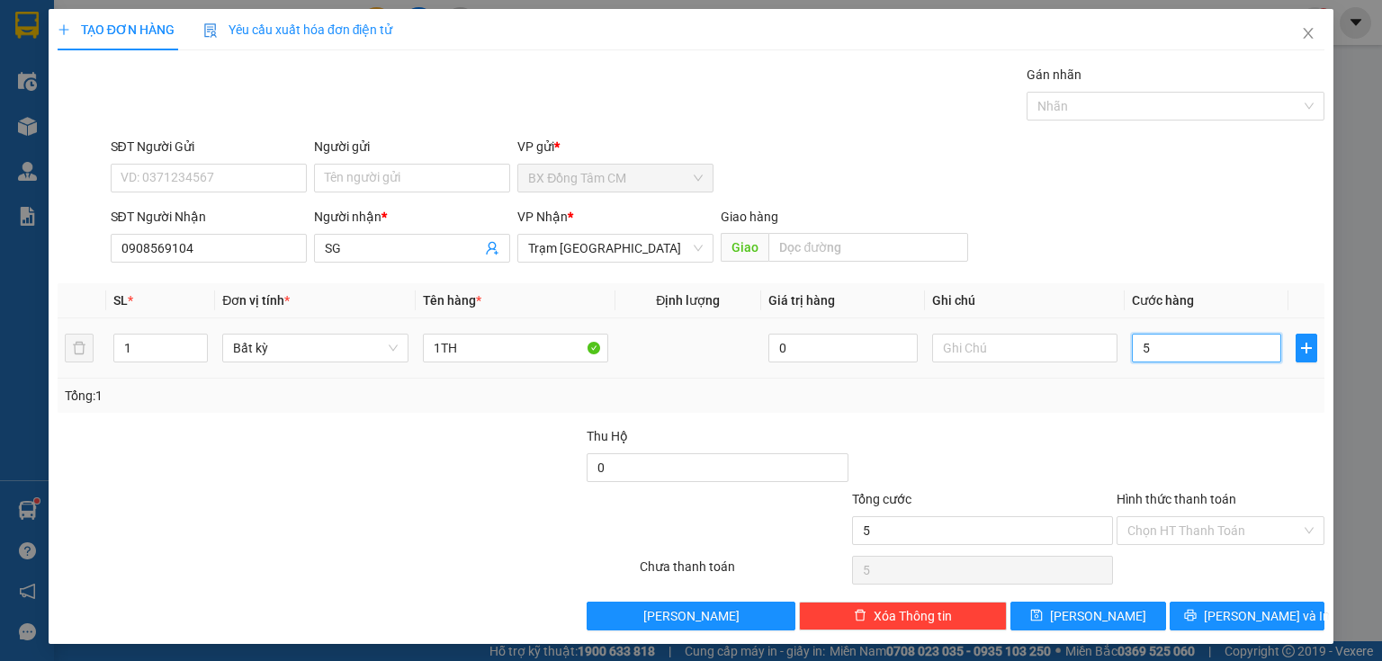
type input "50"
type input "500"
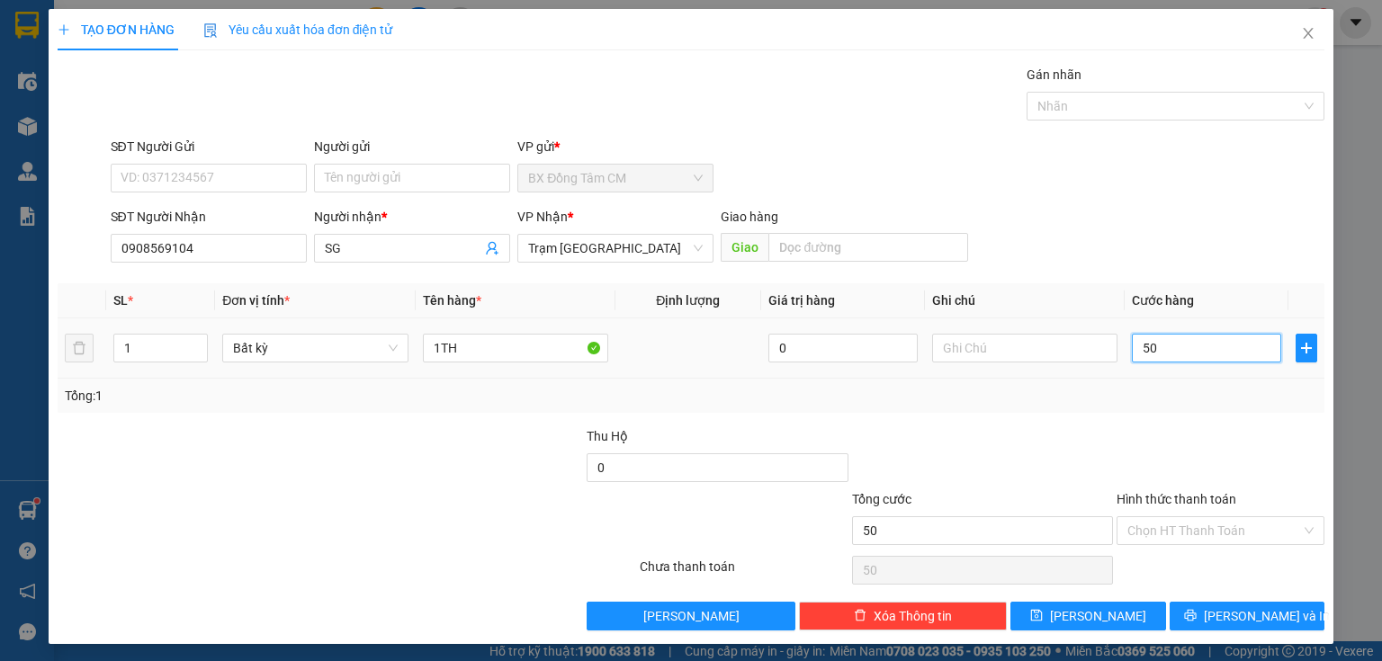
type input "500"
type input "5.000"
type input "50.000"
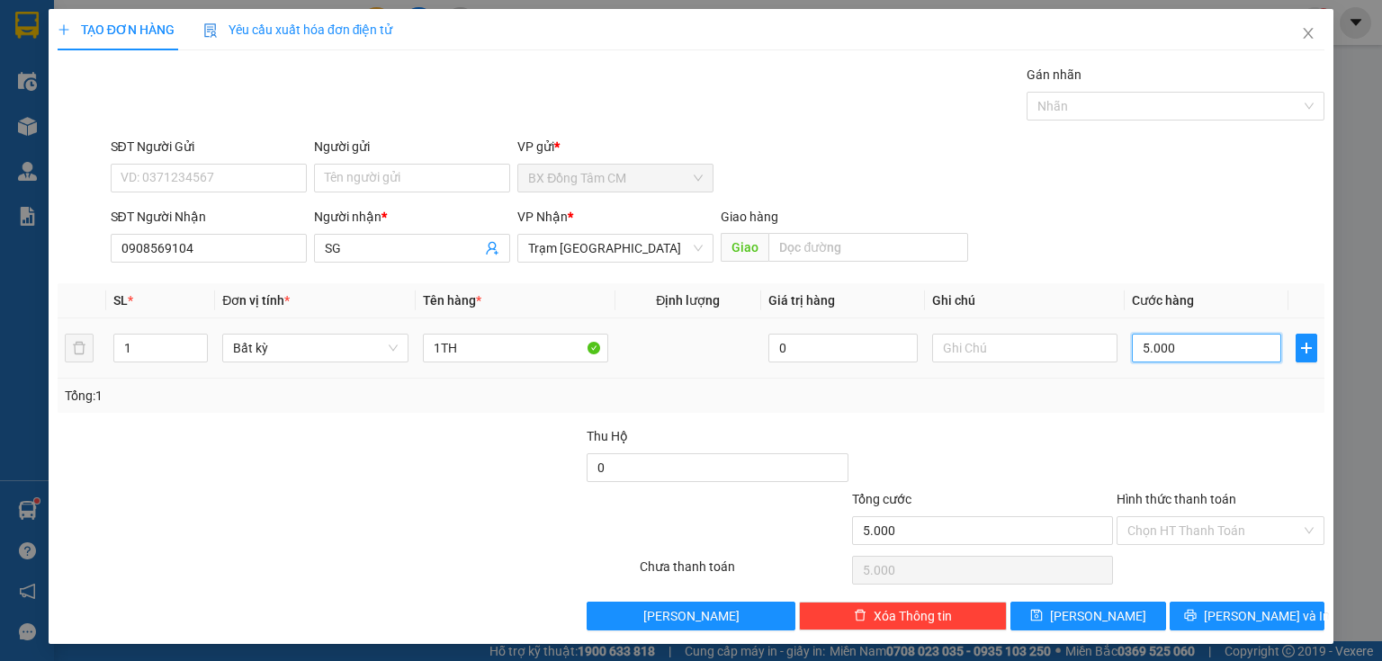
type input "50.000"
click at [1078, 606] on button "[PERSON_NAME]" at bounding box center [1088, 616] width 156 height 29
type input "0"
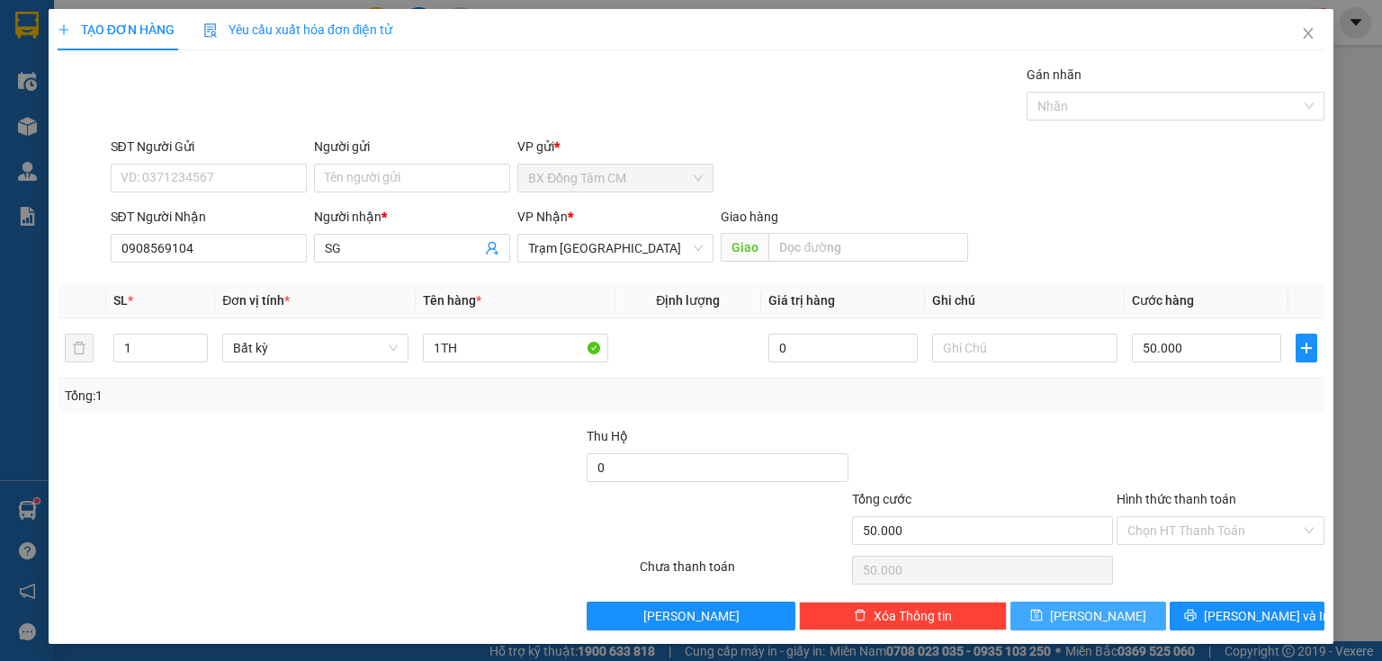
type input "0"
